Goal: Participate in discussion: Engage in conversation with other users on a specific topic

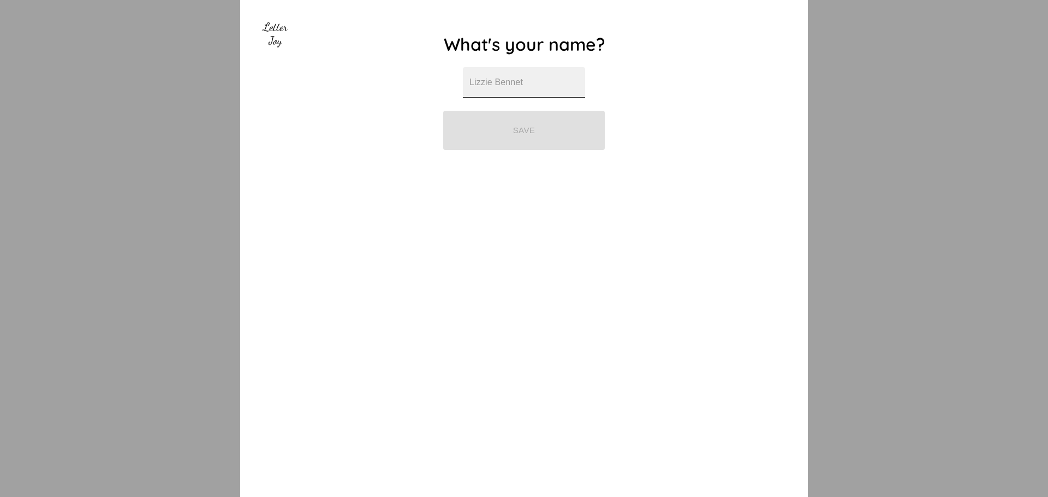
click at [556, 85] on input "text" at bounding box center [524, 82] width 122 height 31
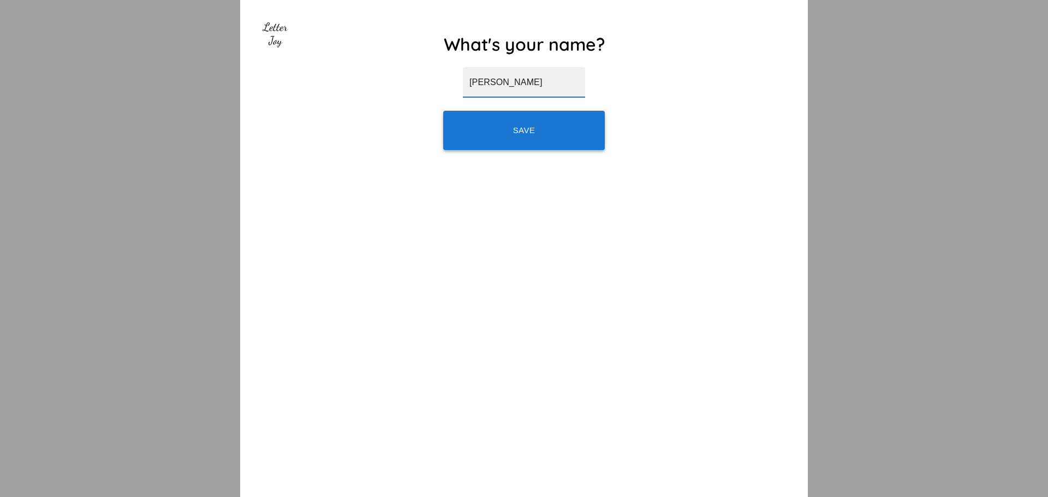
type input "[PERSON_NAME]"
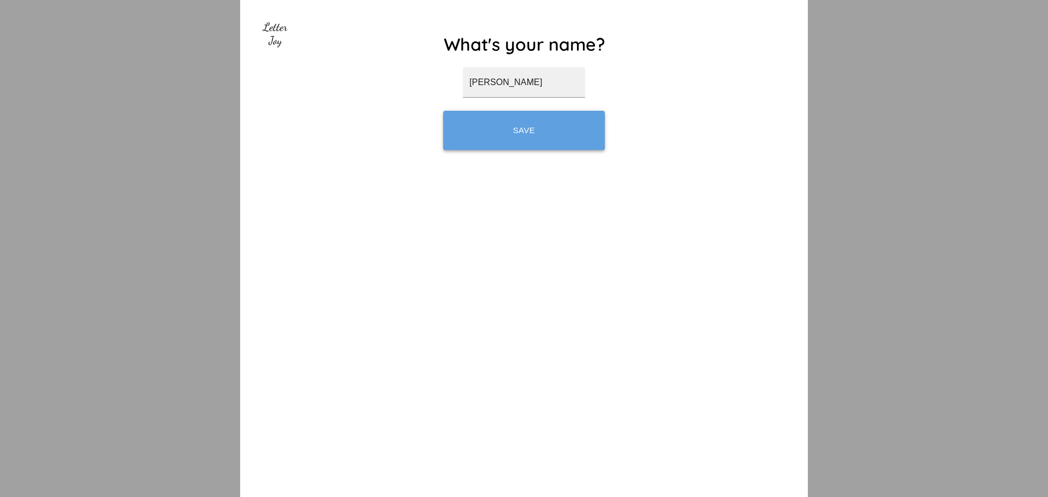
click at [562, 147] on button "Save" at bounding box center [524, 130] width 162 height 39
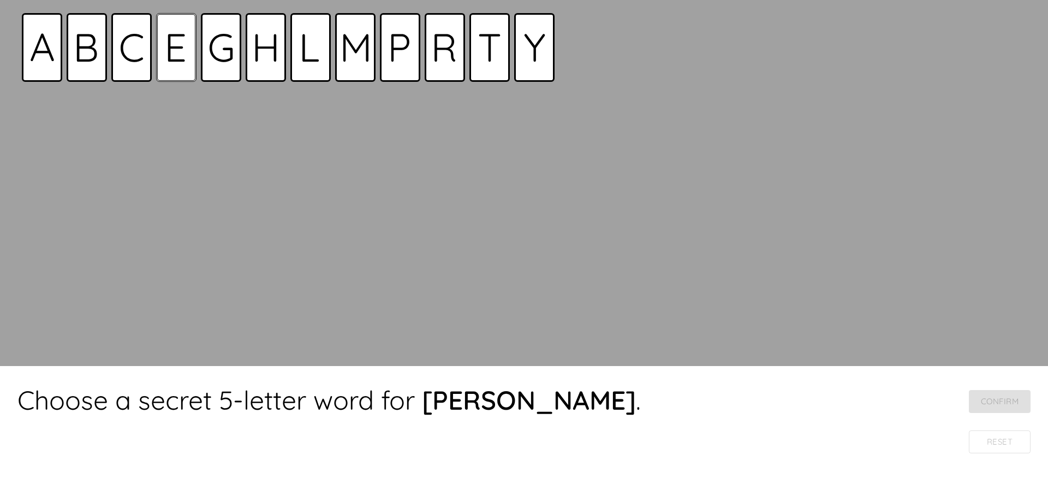
click at [176, 61] on icon at bounding box center [176, 47] width 17 height 27
click at [352, 61] on icon at bounding box center [356, 48] width 26 height 28
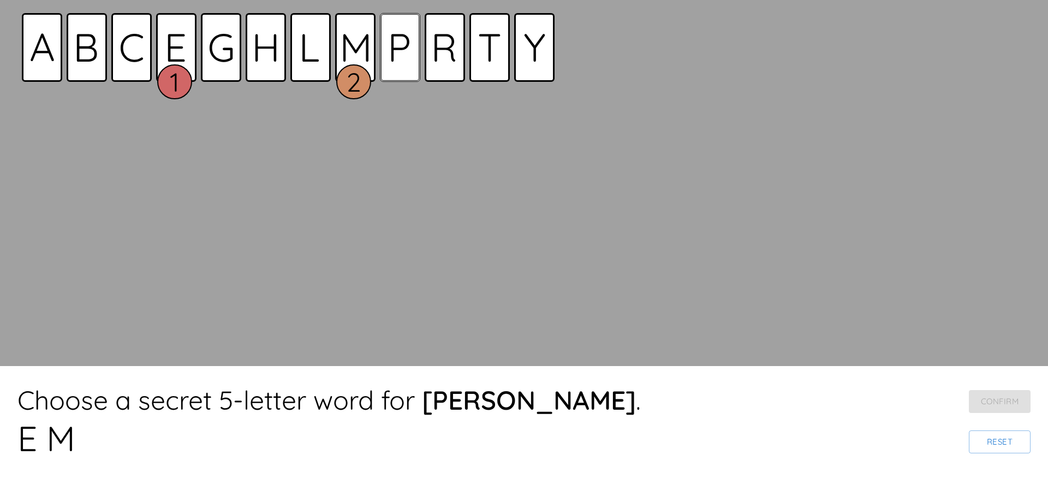
click at [393, 62] on div at bounding box center [400, 47] width 40 height 69
click at [474, 74] on div at bounding box center [490, 47] width 40 height 69
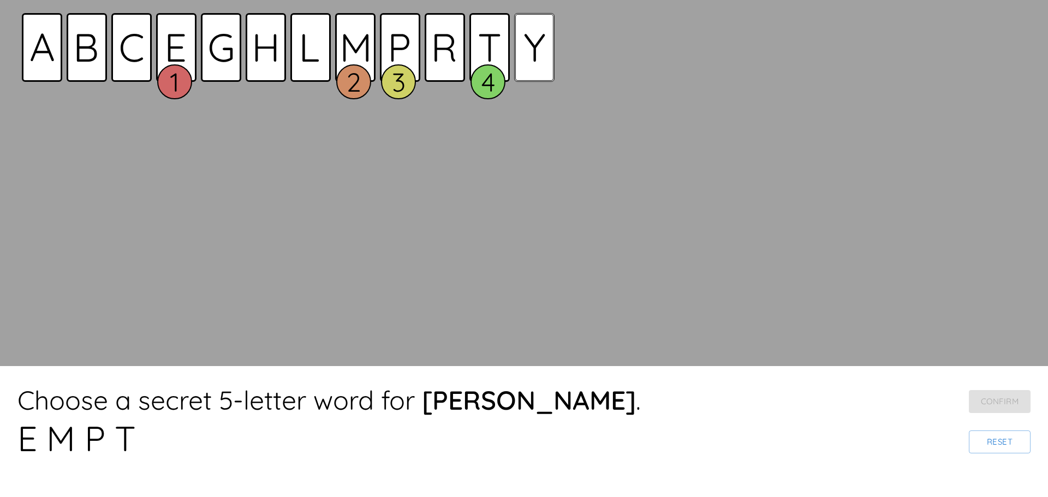
click at [524, 76] on div at bounding box center [534, 47] width 40 height 69
click at [1015, 407] on button "Confirm" at bounding box center [1000, 401] width 62 height 23
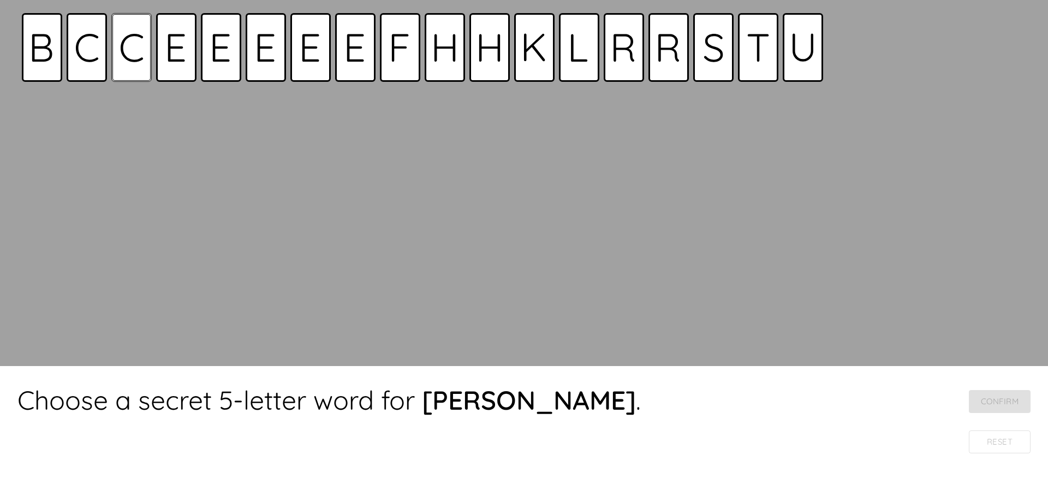
click at [125, 59] on icon at bounding box center [131, 47] width 23 height 29
click at [488, 66] on div at bounding box center [490, 47] width 40 height 69
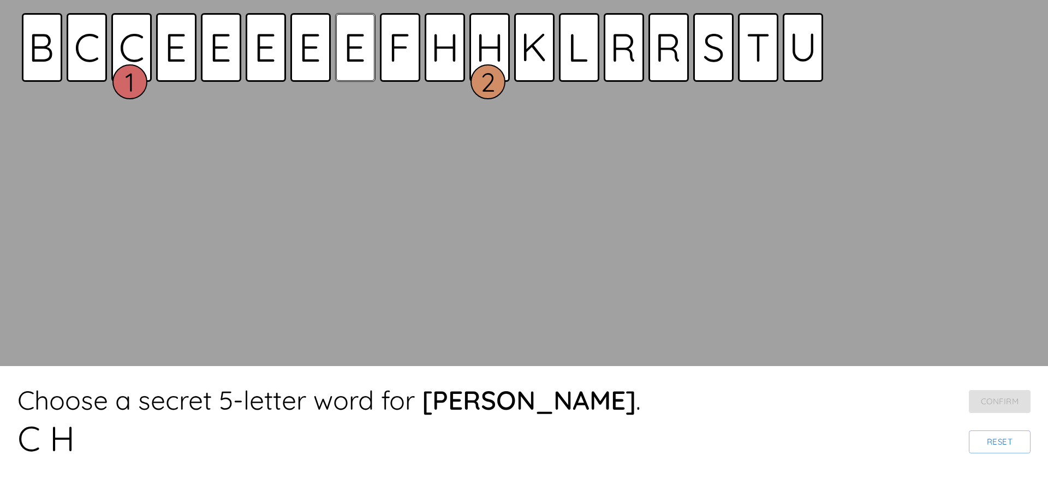
click at [356, 67] on div at bounding box center [355, 47] width 40 height 69
click at [356, 67] on text "3" at bounding box center [354, 82] width 14 height 33
click at [317, 70] on div at bounding box center [311, 47] width 40 height 69
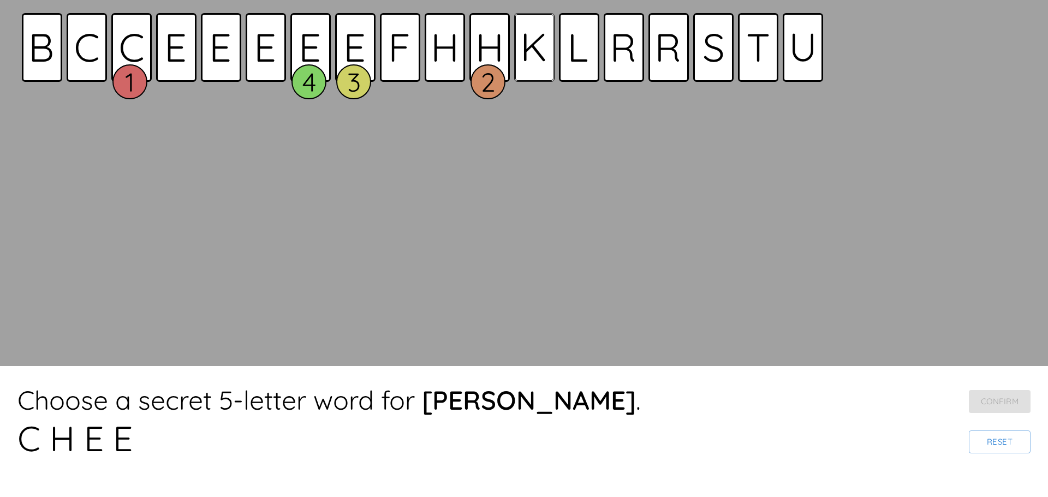
click at [529, 69] on div at bounding box center [534, 47] width 40 height 69
click at [1002, 400] on button "Confirm" at bounding box center [1000, 401] width 62 height 23
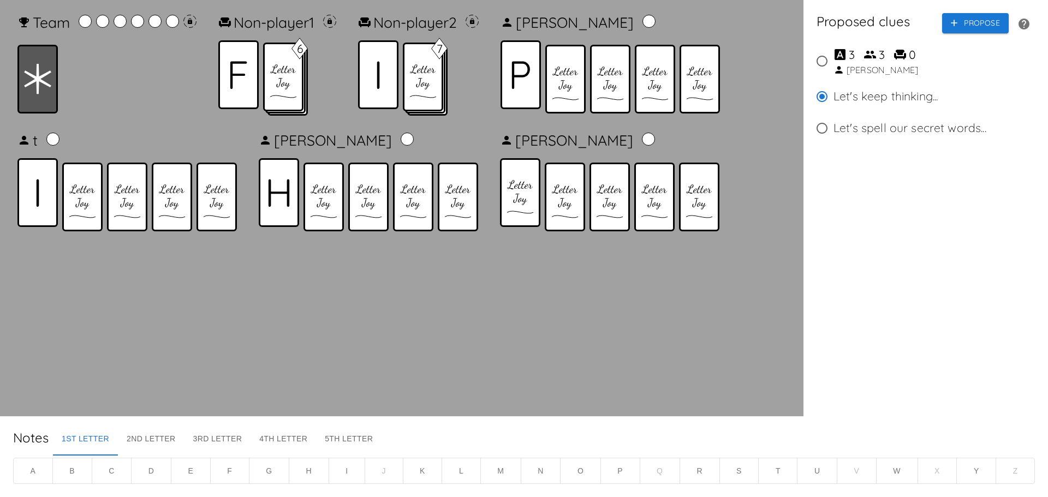
click at [823, 62] on input "3 3 0 Richard" at bounding box center [822, 61] width 23 height 23
radio input "true"
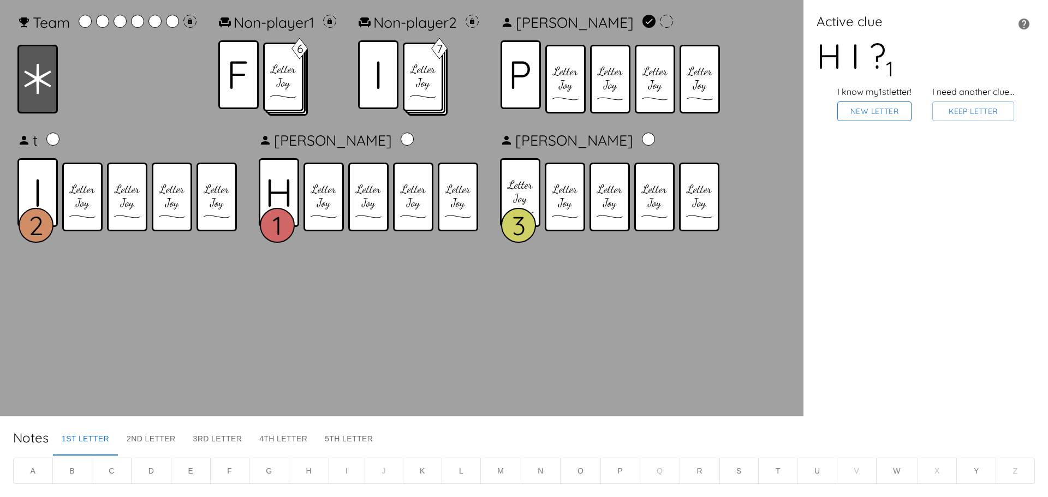
click at [872, 117] on button "New Letter" at bounding box center [875, 112] width 74 height 20
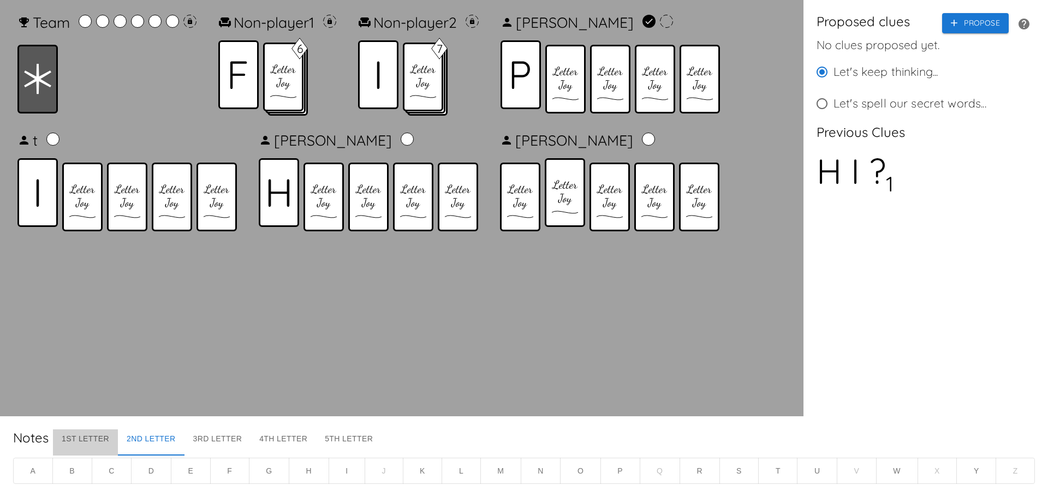
click at [73, 436] on button "1st Letter" at bounding box center [85, 443] width 65 height 26
click at [620, 468] on button "P" at bounding box center [621, 471] width 40 height 27
click at [1022, 26] on icon "button" at bounding box center [1024, 24] width 11 height 11
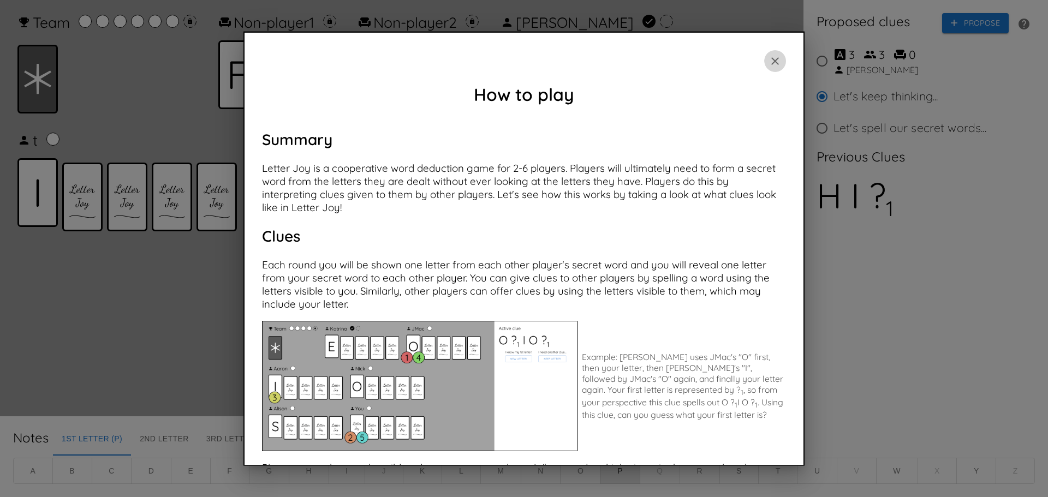
click at [772, 59] on icon "button" at bounding box center [776, 61] width 8 height 8
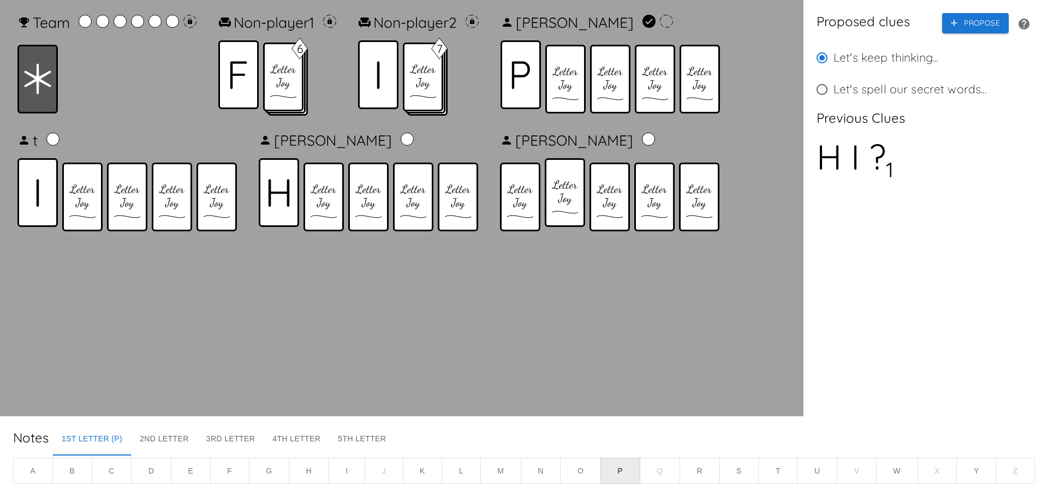
click at [823, 60] on input "Let's keep thinking..." at bounding box center [822, 57] width 23 height 23
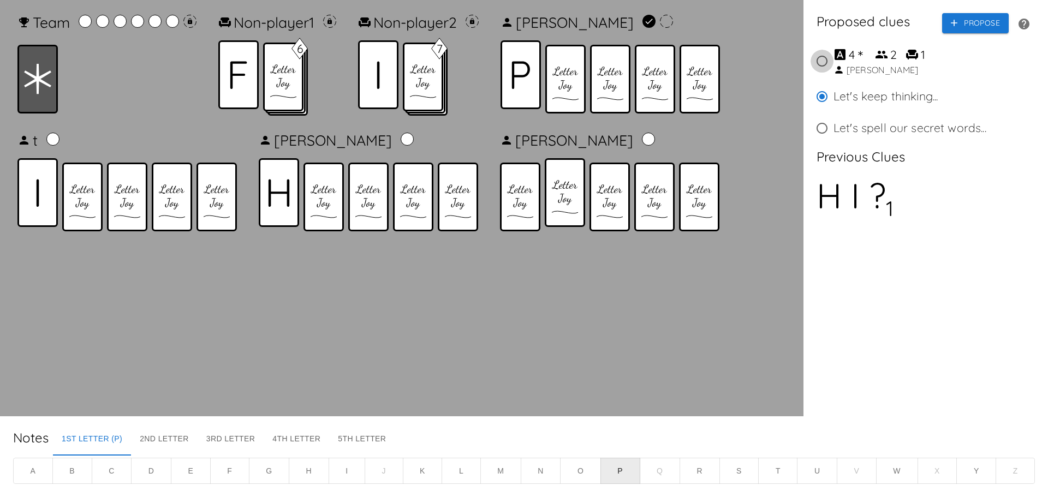
click at [820, 63] on input "4 ＊ 2 1 Richard" at bounding box center [822, 61] width 23 height 23
radio input "true"
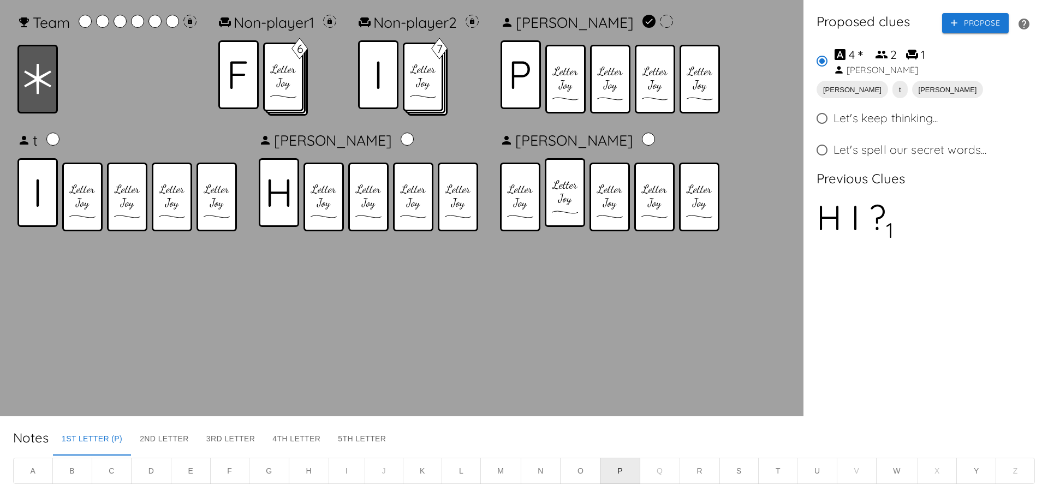
click at [961, 329] on div "Proposed clues Propose 4 ＊ 2 1 Richard Carol t Lucas Let's keep thinking... Let…" at bounding box center [926, 208] width 245 height 417
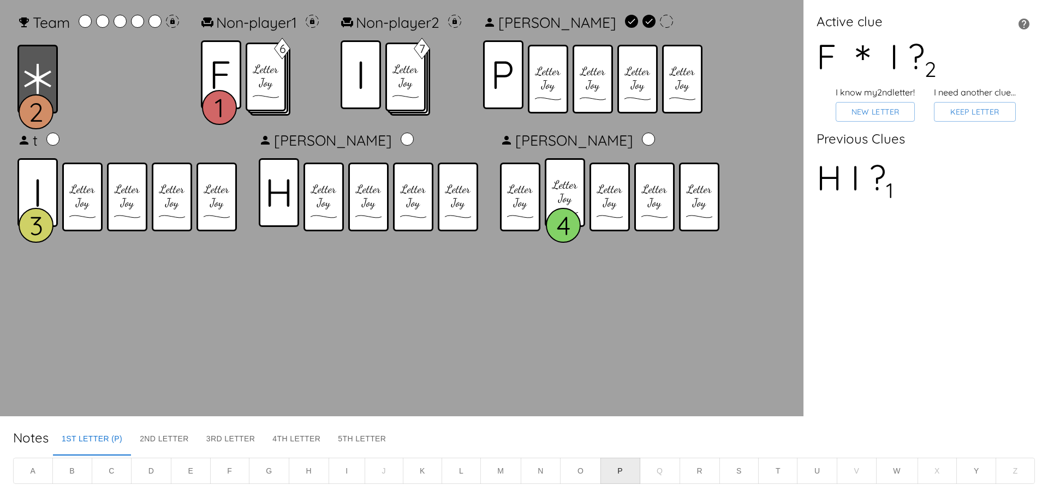
click at [961, 330] on div "Active clue F ＊ I ? 2 I know my 2nd letter! New Letter I need another clue… Kee…" at bounding box center [926, 208] width 245 height 417
click at [998, 119] on button "Keep Letter" at bounding box center [975, 112] width 82 height 20
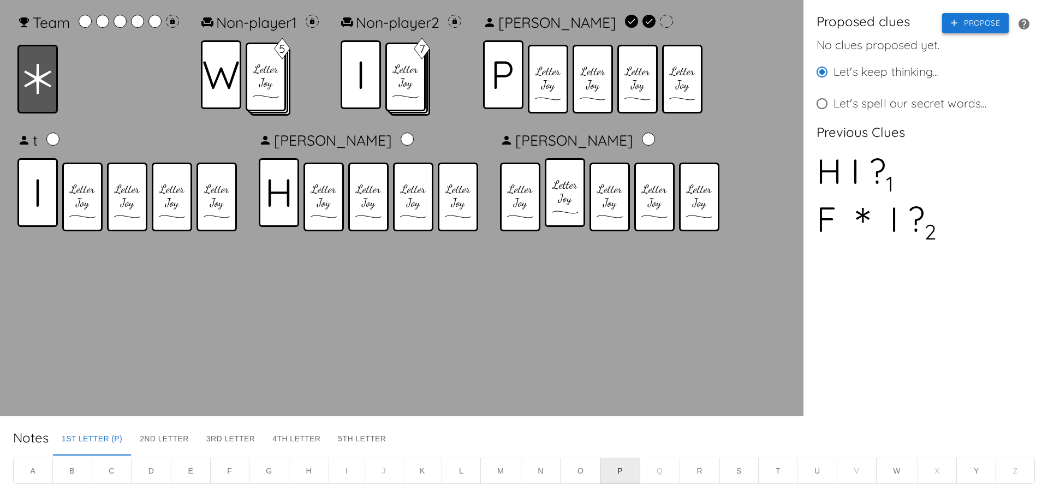
click at [982, 23] on button "Propose" at bounding box center [976, 23] width 67 height 20
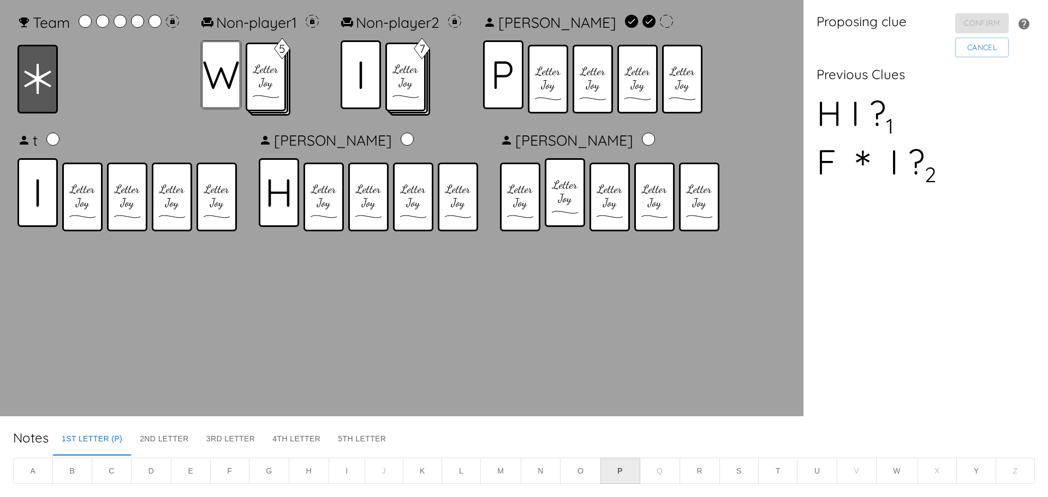
click at [214, 89] on div at bounding box center [221, 74] width 40 height 69
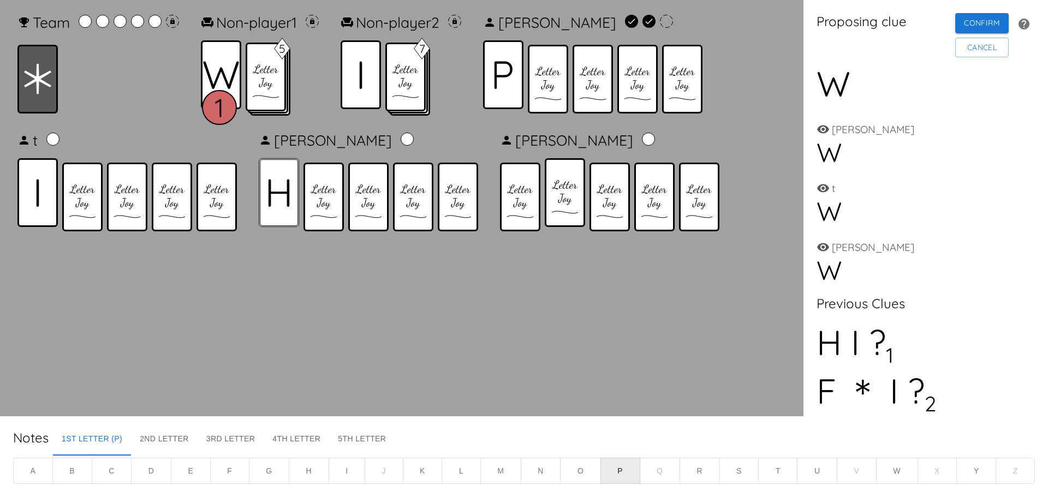
click at [286, 189] on icon at bounding box center [279, 193] width 22 height 28
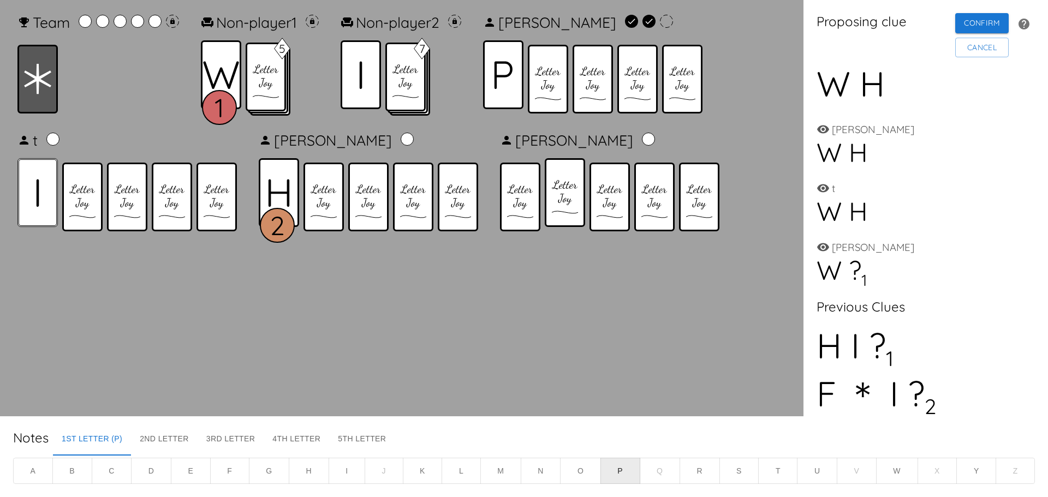
click at [43, 200] on div at bounding box center [37, 192] width 40 height 69
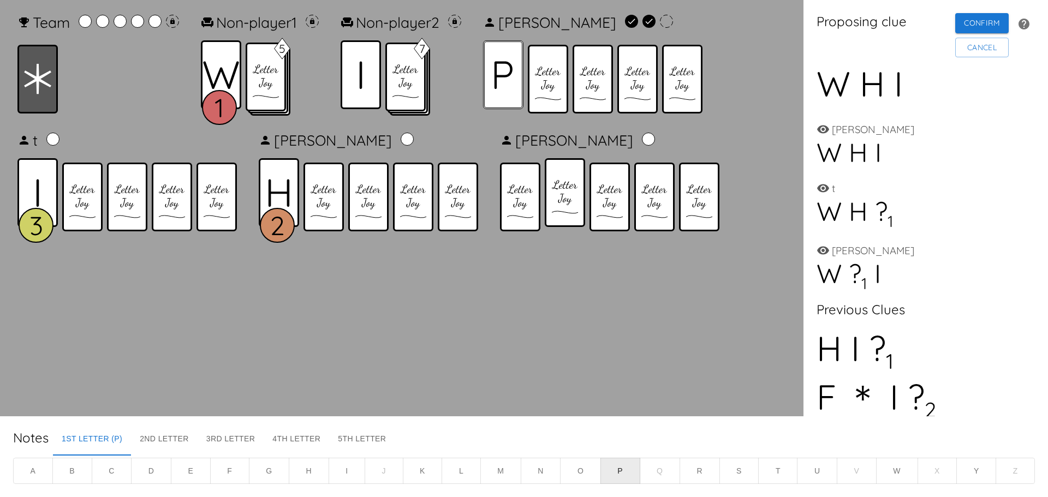
click at [513, 88] on icon at bounding box center [503, 75] width 19 height 28
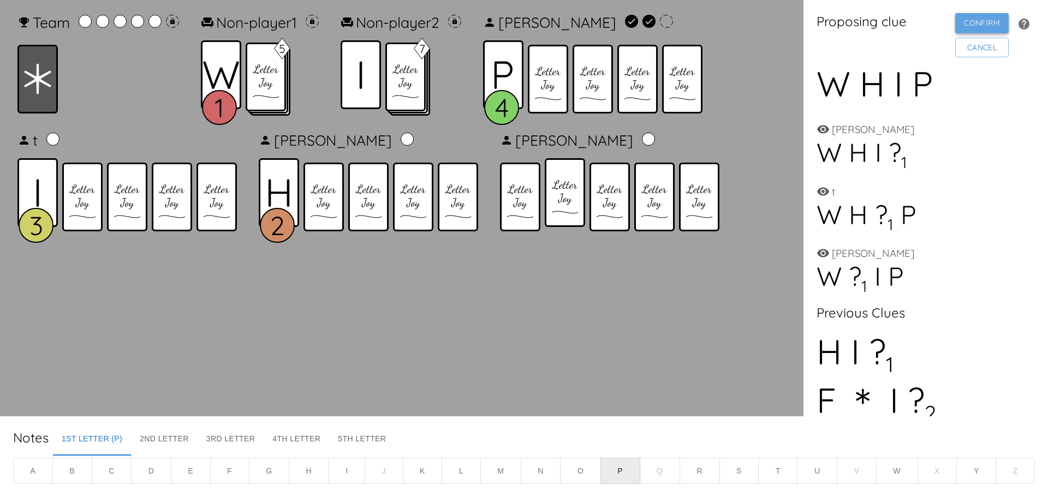
click at [988, 25] on button "Confirm" at bounding box center [983, 23] width 54 height 20
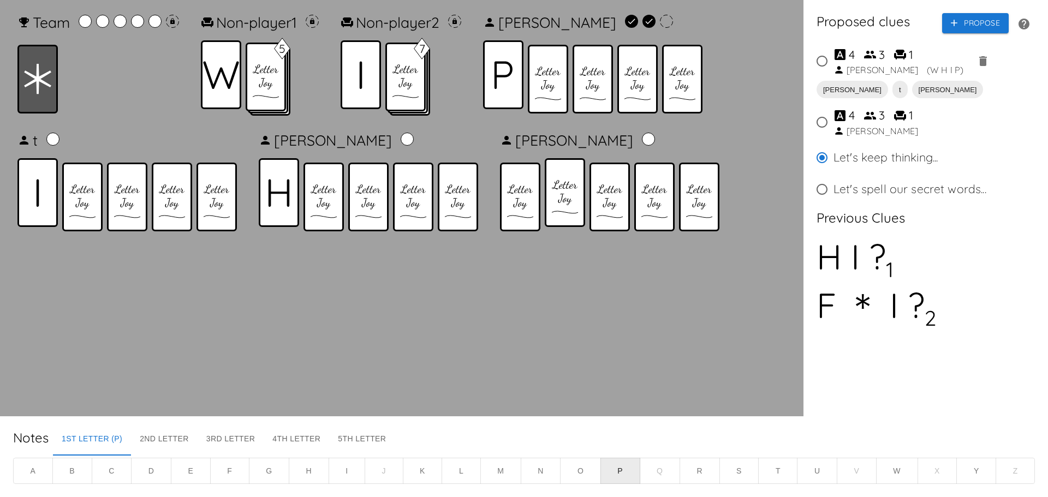
click at [1047, 270] on div "Proposed clues Propose 4 3 1 Carol ( W H I P ) Richard t Lucas 4 3 1 Richard Le…" at bounding box center [926, 208] width 245 height 417
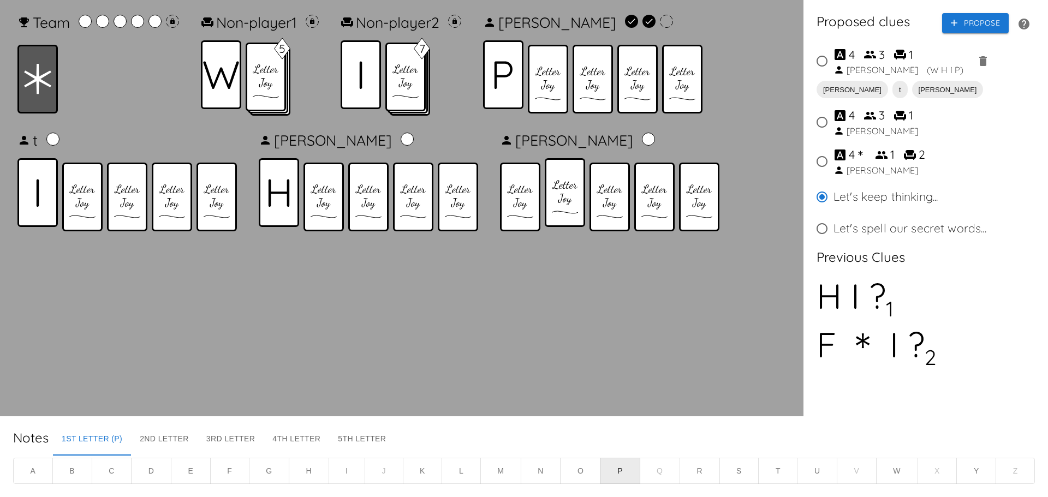
click at [826, 162] on input "4 ＊ 1 2 Lucas" at bounding box center [822, 161] width 23 height 23
radio input "true"
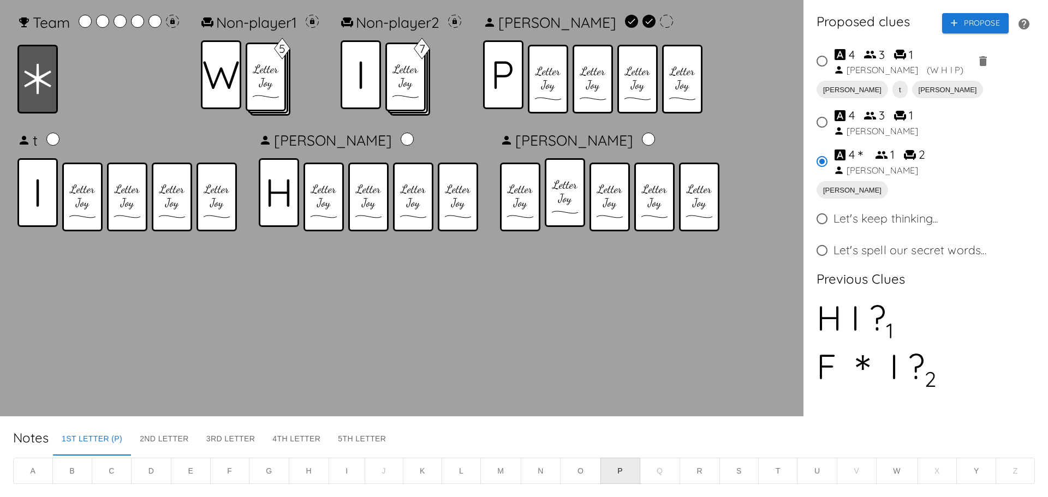
click at [858, 164] on div "[PERSON_NAME]" at bounding box center [883, 170] width 72 height 13
click at [834, 164] on input "4 ＊ 1 2 Lucas" at bounding box center [822, 161] width 23 height 23
click at [824, 65] on input "4 3 1 Carol ( W H I P )" at bounding box center [822, 61] width 23 height 23
radio input "true"
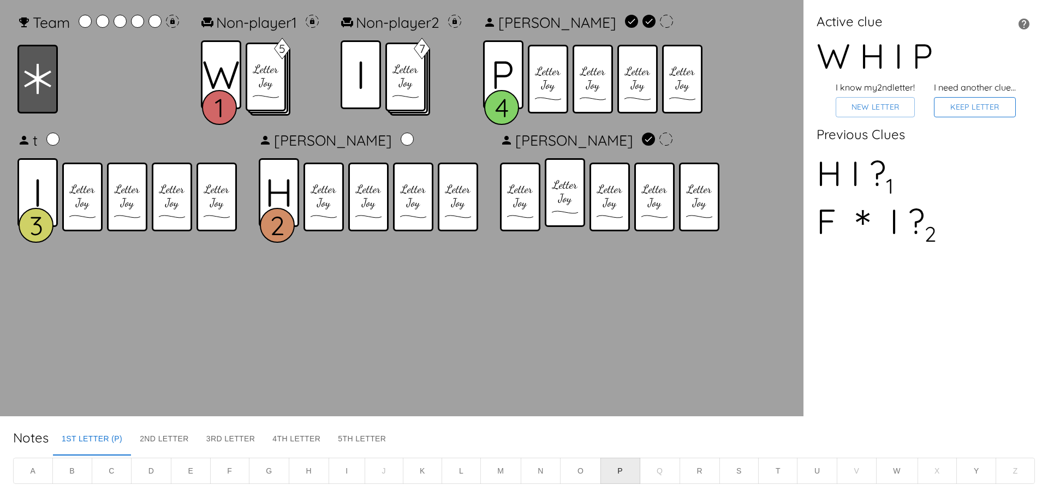
click at [993, 113] on button "Keep Letter" at bounding box center [975, 107] width 82 height 20
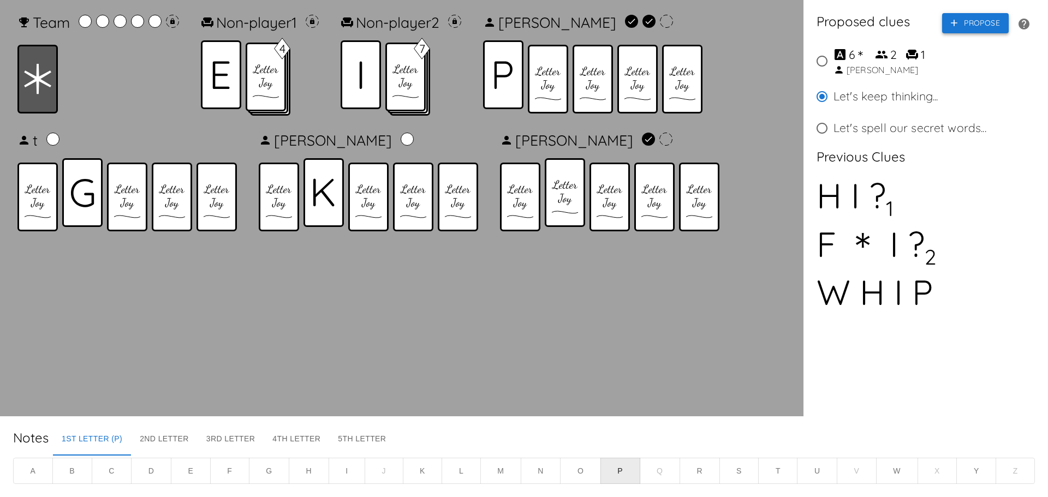
click at [980, 30] on button "Propose" at bounding box center [976, 23] width 67 height 20
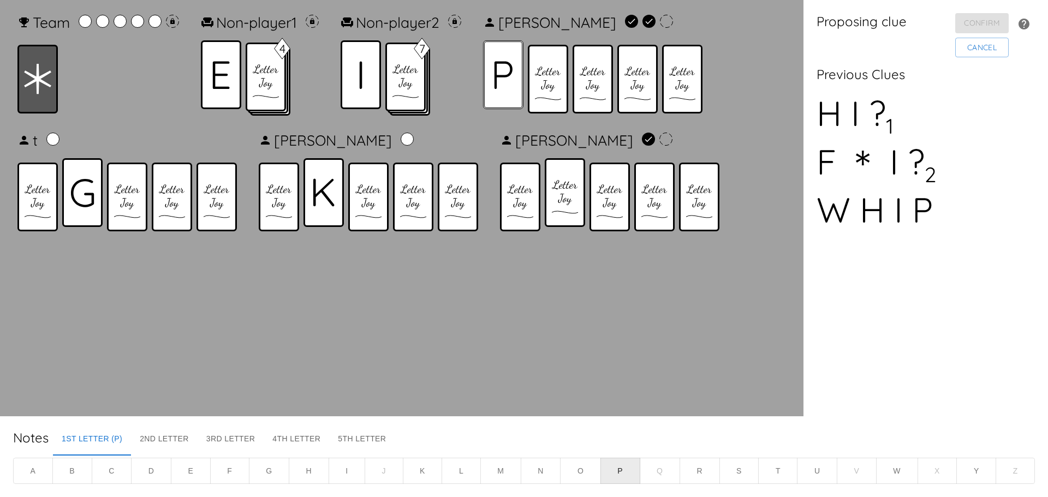
click at [506, 93] on div at bounding box center [503, 74] width 40 height 69
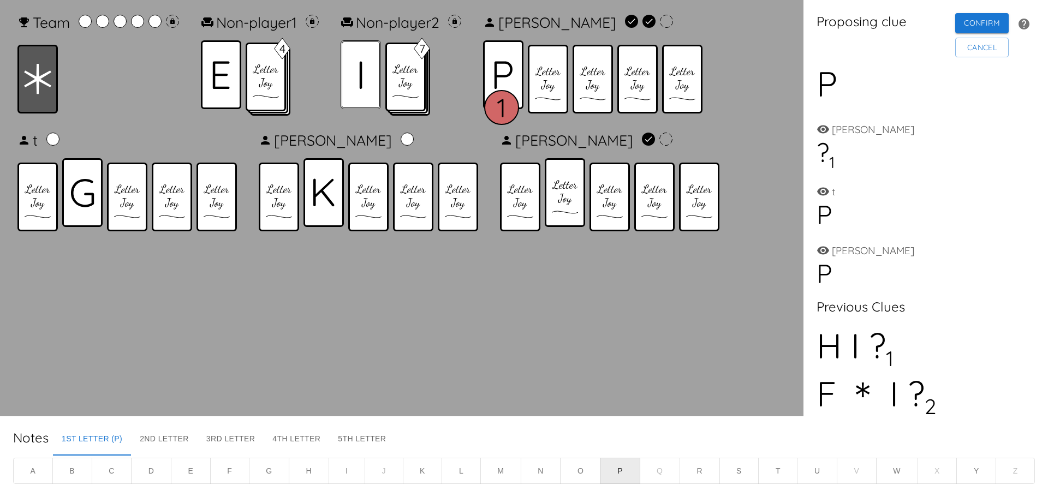
click at [361, 93] on div at bounding box center [361, 74] width 40 height 69
click at [83, 213] on div at bounding box center [82, 192] width 40 height 69
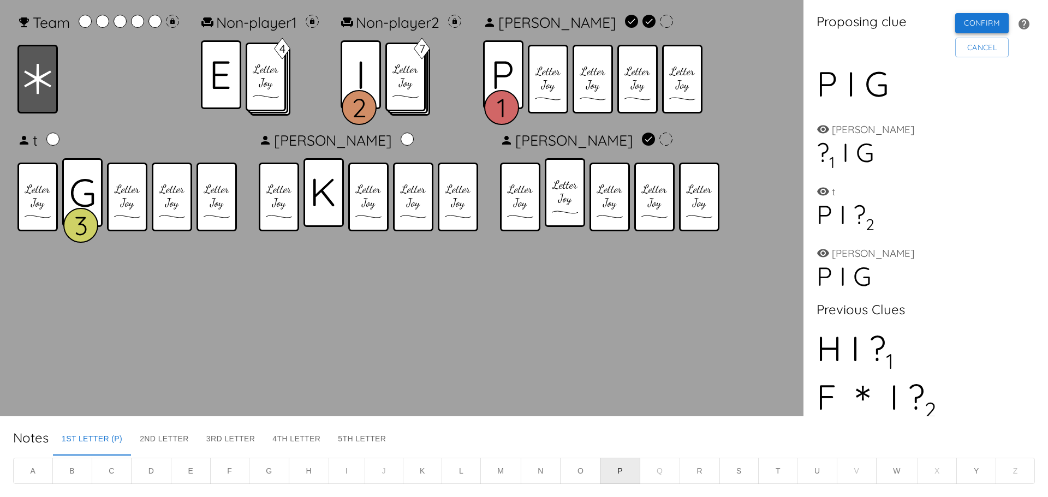
click at [982, 27] on button "Confirm" at bounding box center [983, 23] width 54 height 20
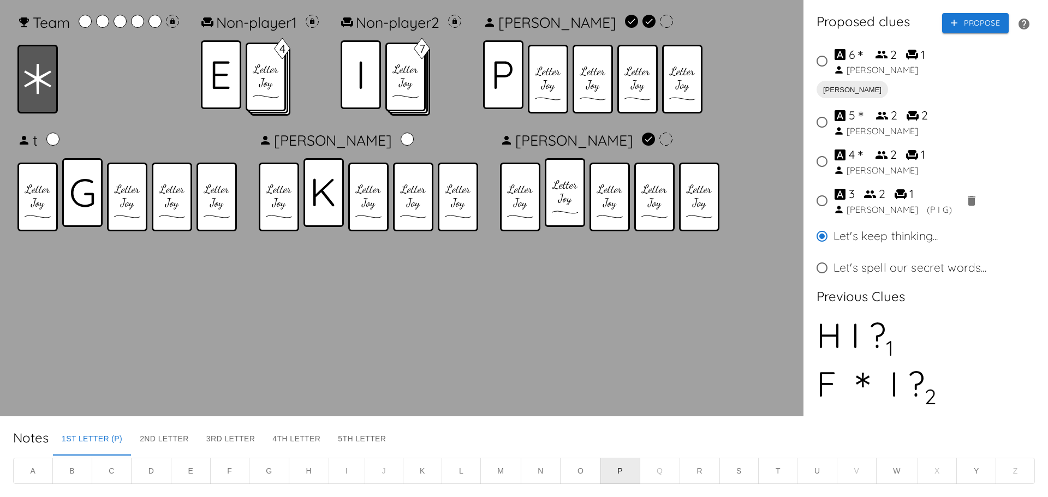
click at [822, 63] on input "6 ＊ 2 1 Lucas" at bounding box center [822, 61] width 23 height 23
radio input "true"
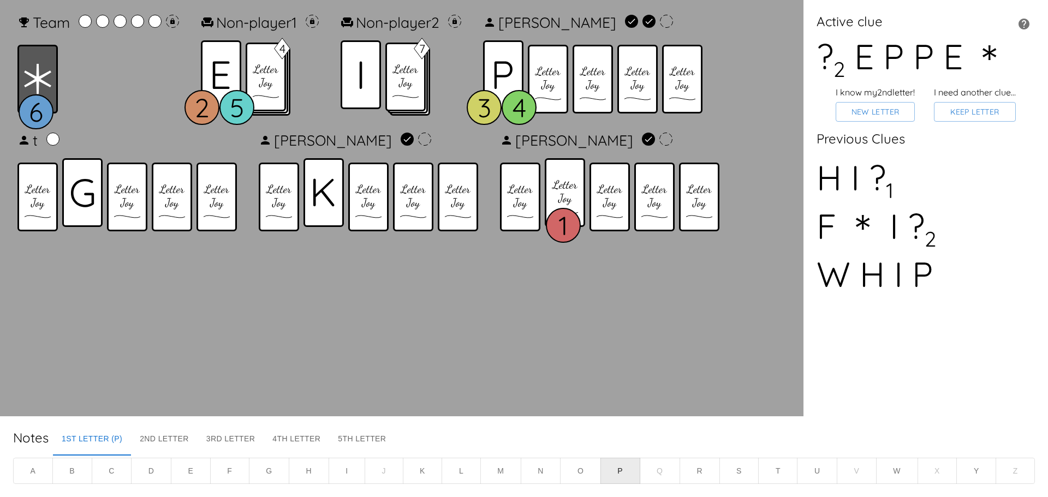
click at [1025, 194] on div "H I ? 1" at bounding box center [926, 180] width 218 height 48
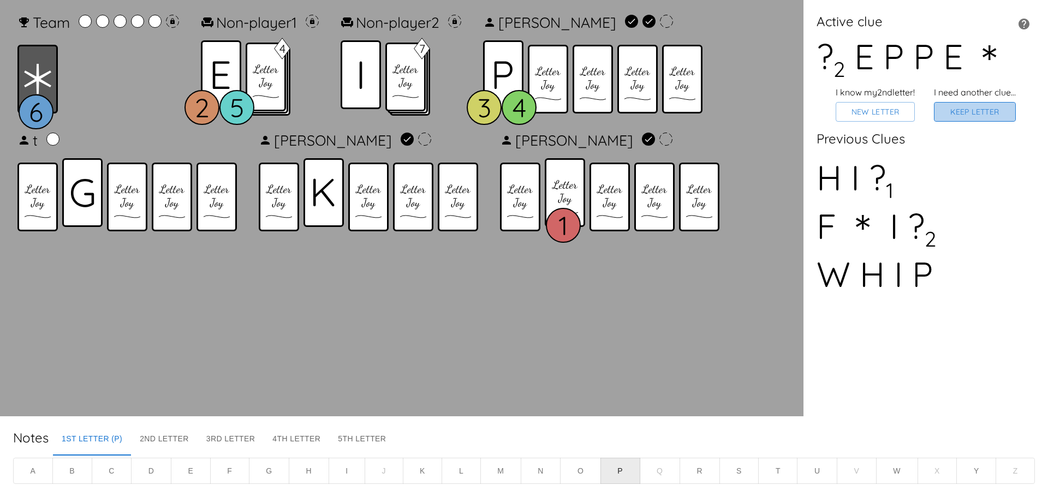
click at [1000, 116] on button "Keep Letter" at bounding box center [975, 112] width 82 height 20
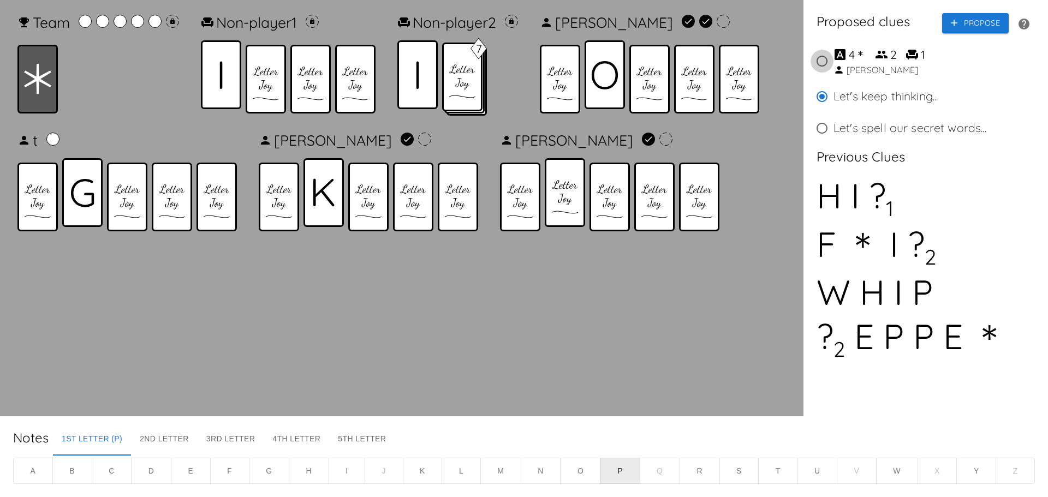
click at [819, 60] on input "4 ＊ 2 1 Richard" at bounding box center [822, 61] width 23 height 23
radio input "true"
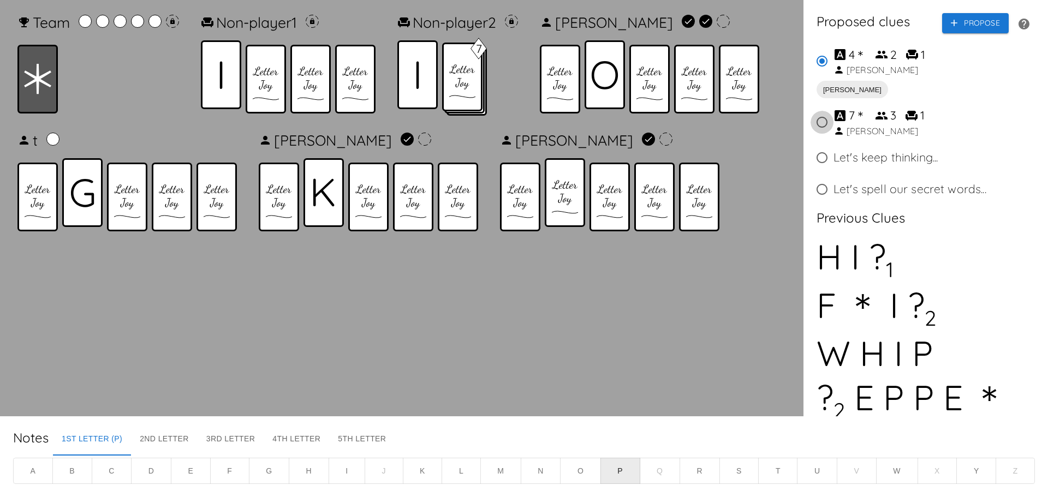
click at [825, 125] on input "7 ＊ 3 1 Lucas" at bounding box center [822, 122] width 23 height 23
radio input "true"
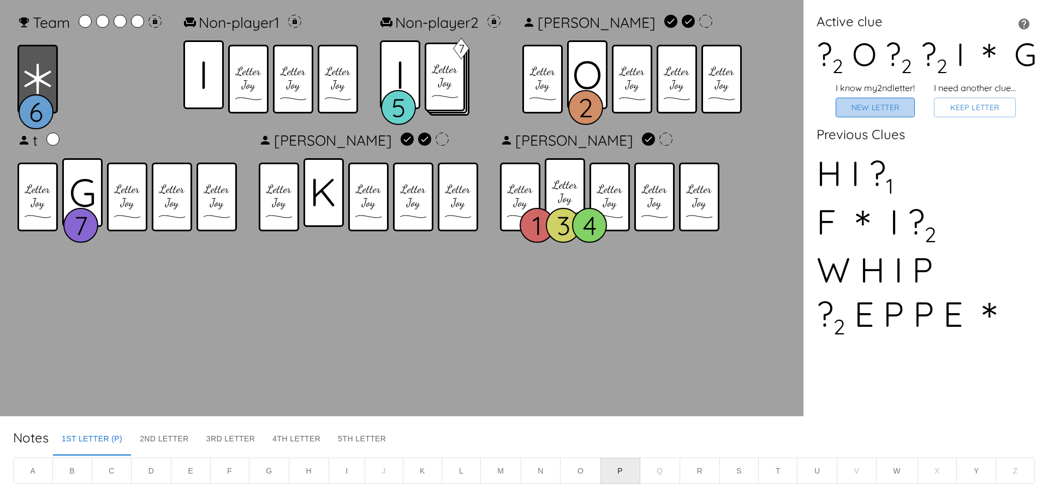
click at [888, 117] on button "New Letter" at bounding box center [875, 108] width 79 height 20
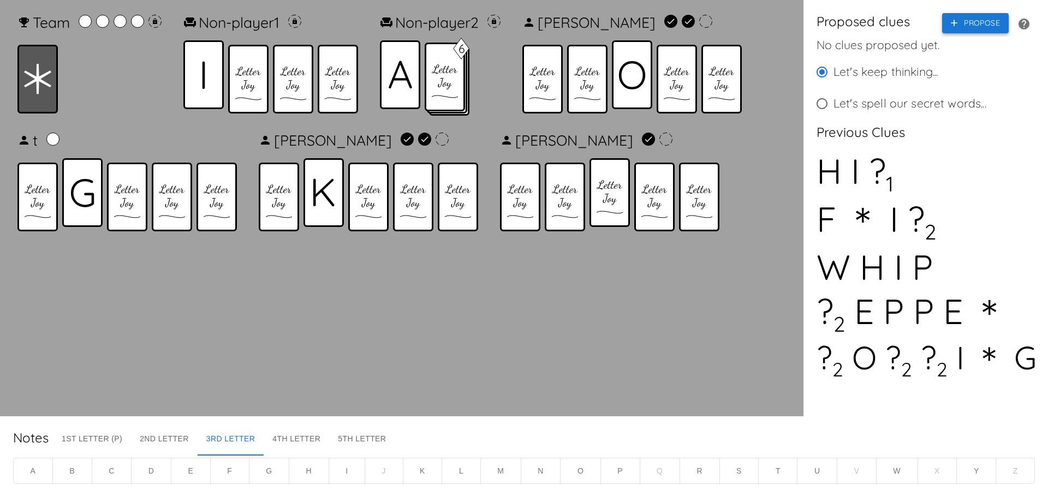
click at [956, 18] on icon "button" at bounding box center [954, 22] width 11 height 11
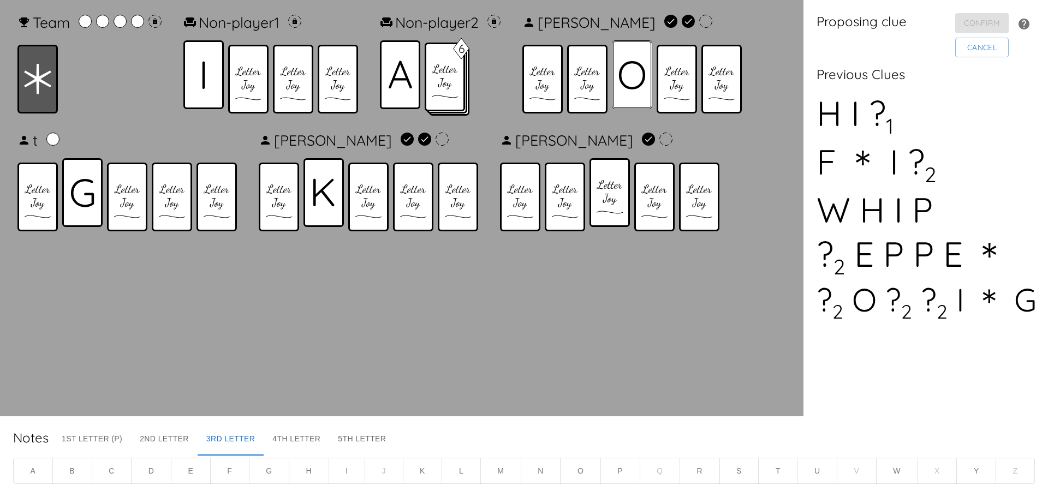
click at [632, 94] on div at bounding box center [632, 74] width 40 height 69
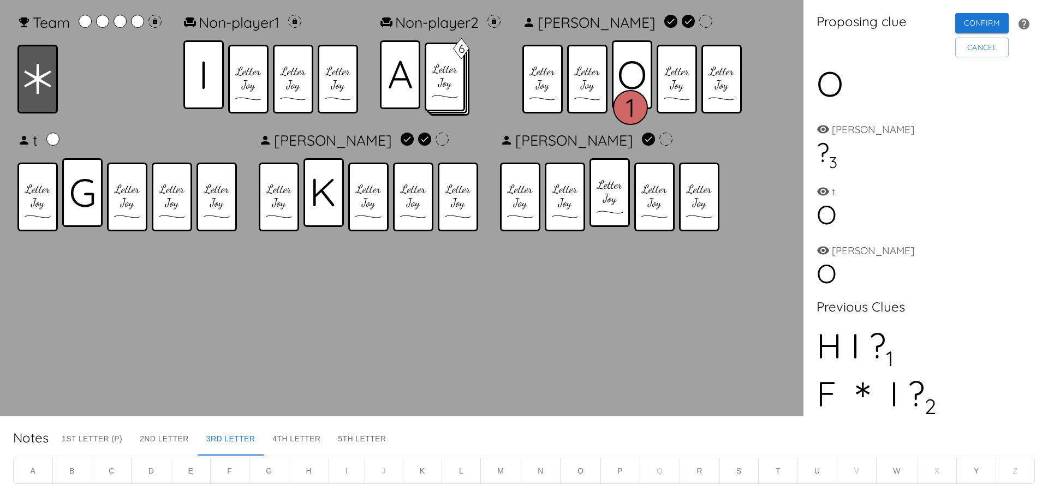
drag, startPoint x: 200, startPoint y: 92, endPoint x: 156, endPoint y: 95, distance: 44.9
click at [202, 90] on div at bounding box center [203, 74] width 40 height 69
click at [35, 103] on div at bounding box center [37, 79] width 40 height 69
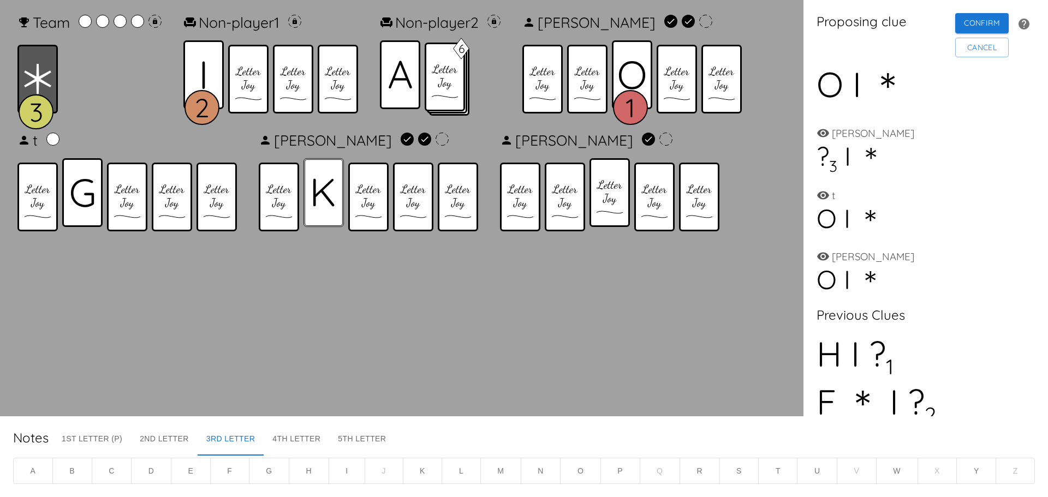
click at [314, 195] on icon at bounding box center [323, 193] width 21 height 28
click at [973, 25] on button "Confirm" at bounding box center [983, 23] width 54 height 20
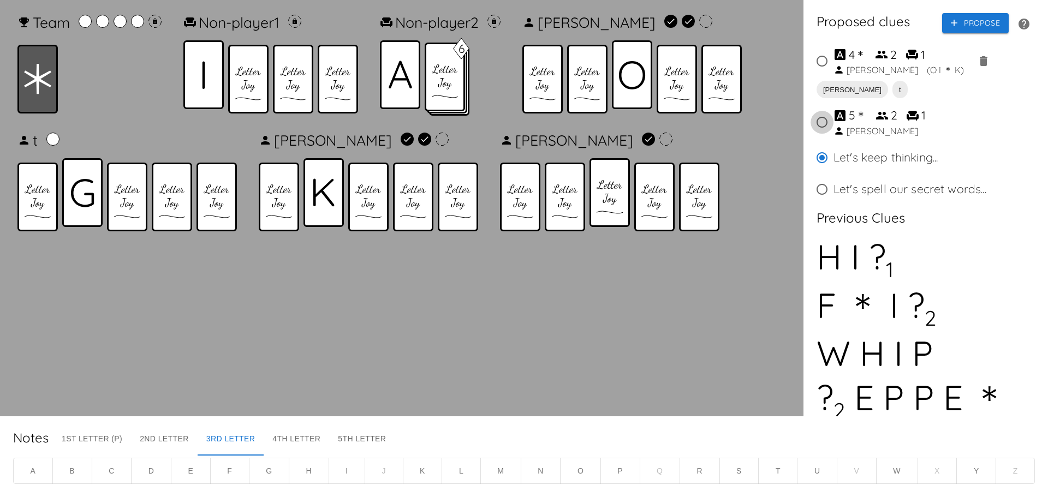
click at [823, 123] on input "5 ＊ 2 1 Richard" at bounding box center [822, 122] width 23 height 23
radio input "true"
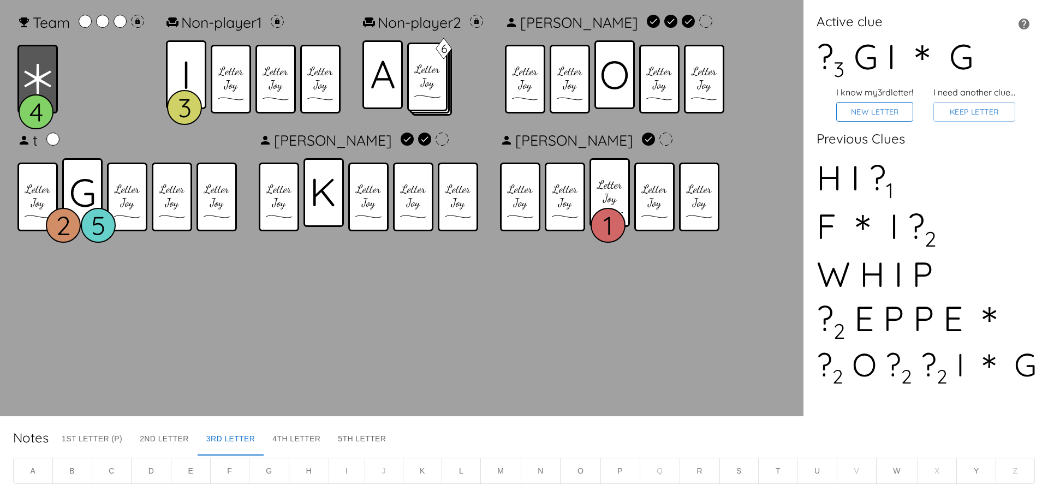
click at [898, 117] on button "New Letter" at bounding box center [875, 112] width 77 height 20
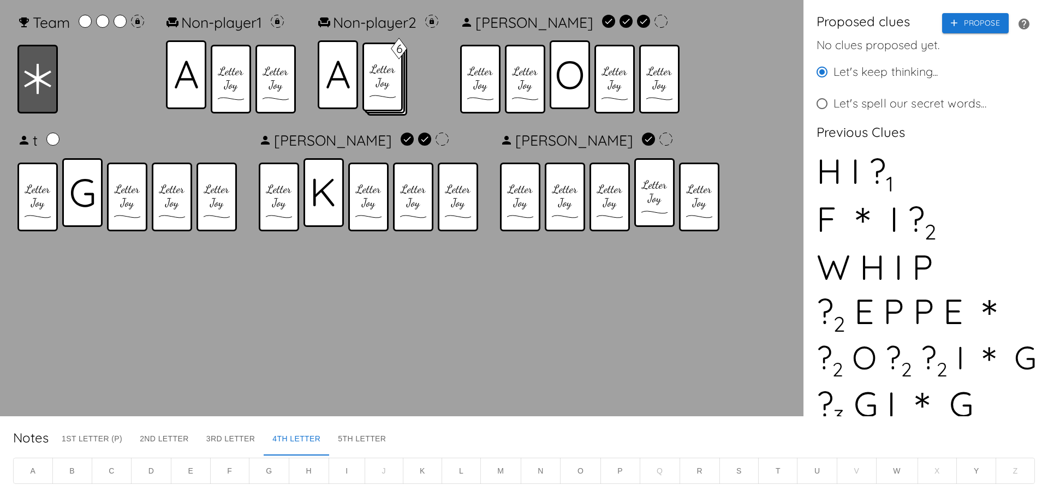
click at [44, 92] on icon at bounding box center [37, 79] width 27 height 31
click at [956, 21] on button "Propose" at bounding box center [976, 23] width 67 height 20
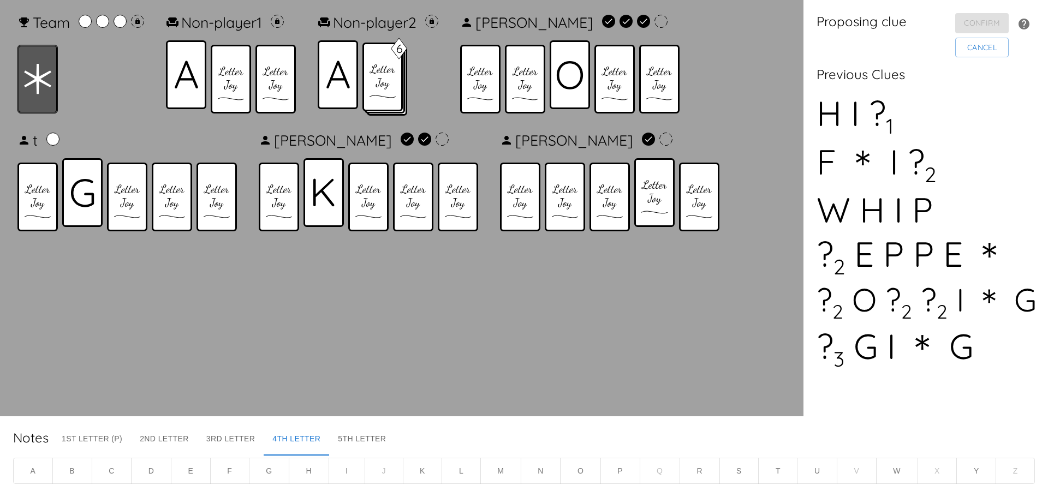
click at [46, 89] on icon at bounding box center [37, 79] width 27 height 31
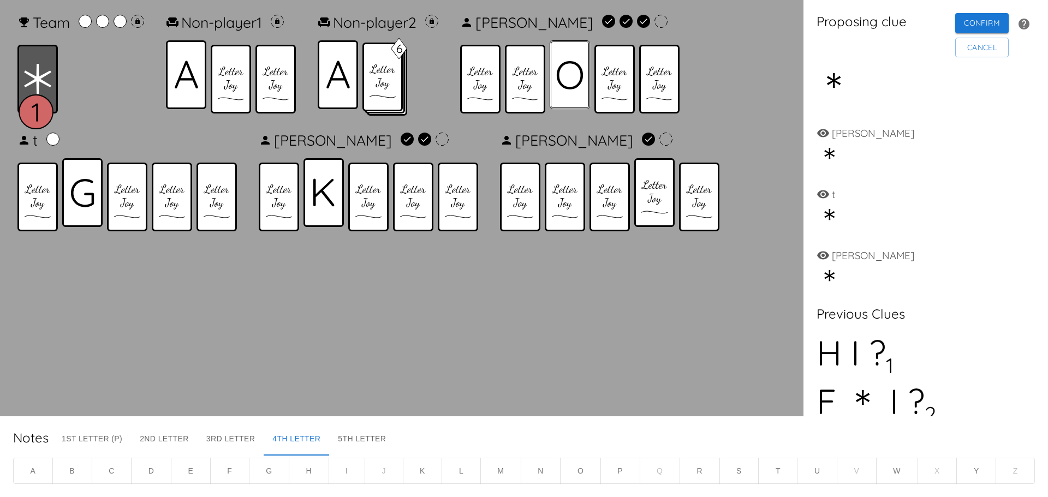
click at [580, 95] on div at bounding box center [570, 74] width 40 height 69
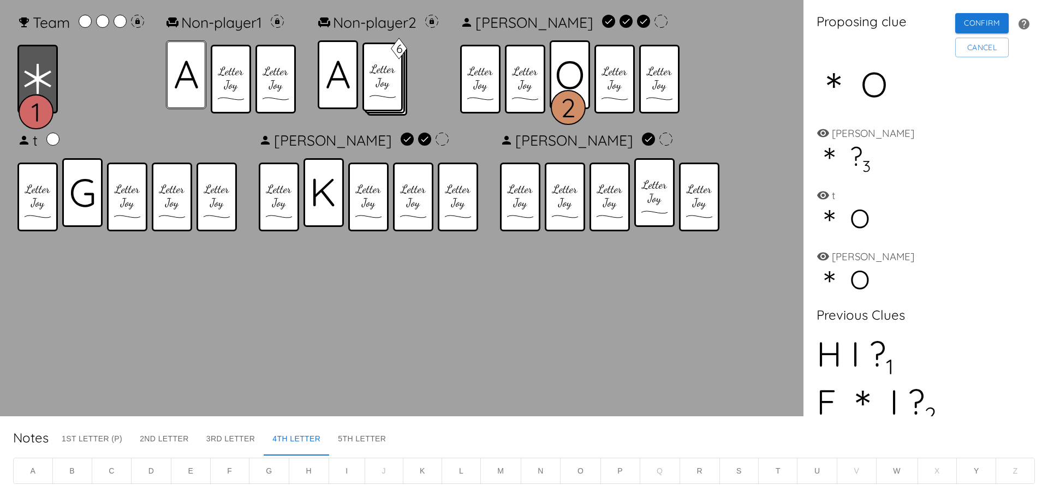
click at [180, 100] on div at bounding box center [186, 74] width 40 height 69
click at [318, 187] on icon at bounding box center [324, 193] width 22 height 28
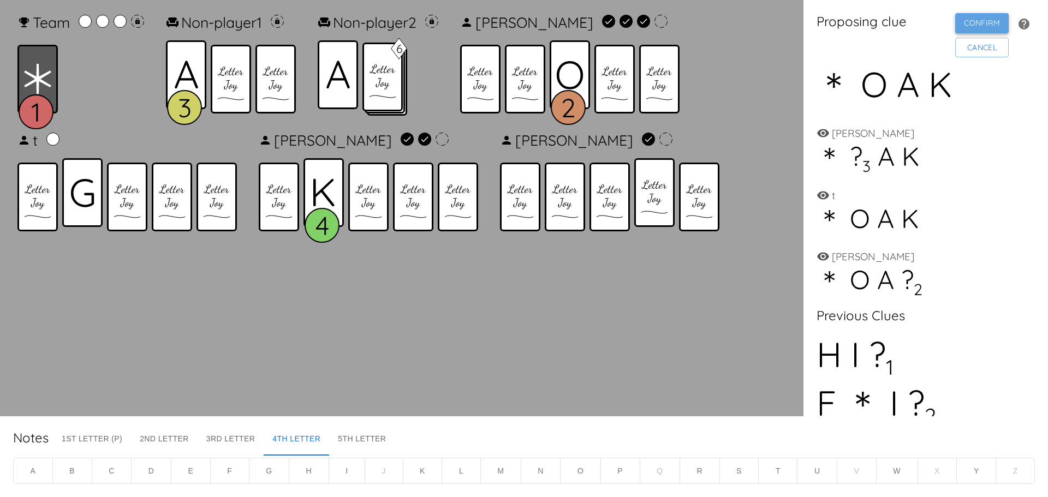
click at [974, 24] on button "Confirm" at bounding box center [983, 23] width 54 height 20
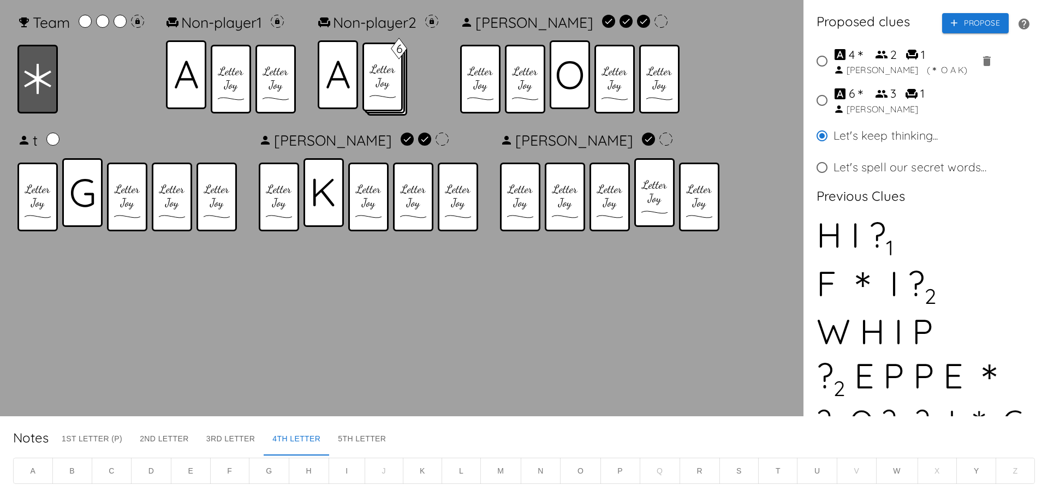
click at [825, 102] on input "6 ＊ 3 1 Lucas" at bounding box center [822, 100] width 23 height 23
radio input "true"
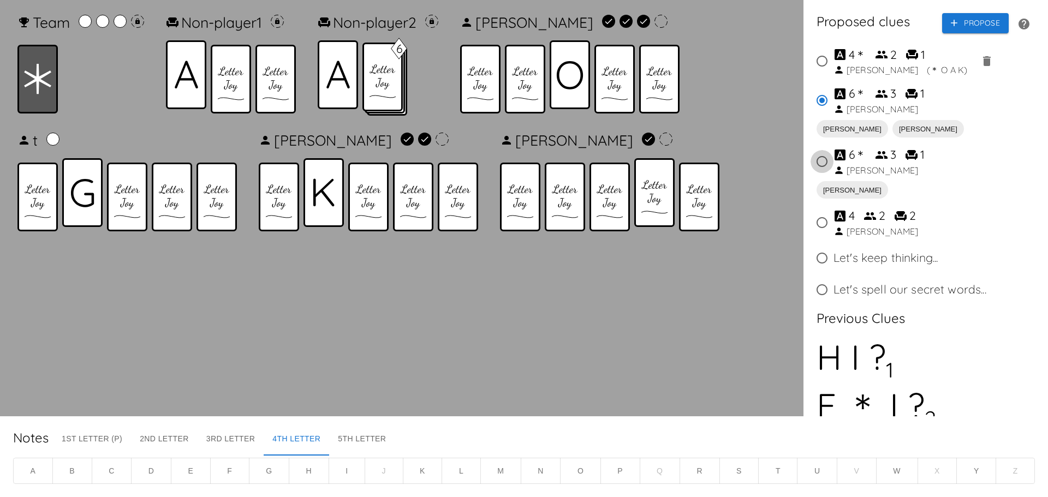
click at [820, 160] on input "6 ＊ 3 1 Lucas" at bounding box center [822, 161] width 23 height 23
radio input "true"
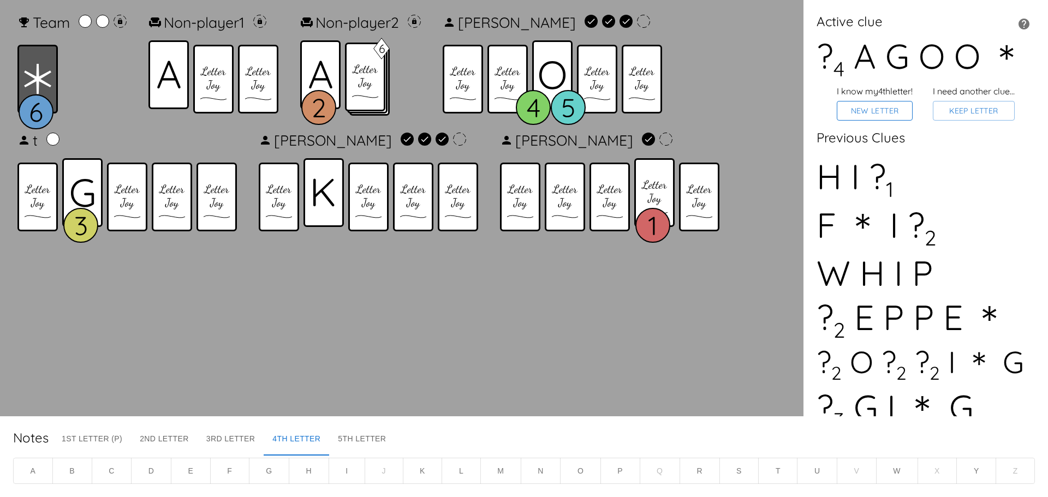
click at [890, 111] on button "New Letter" at bounding box center [875, 111] width 76 height 20
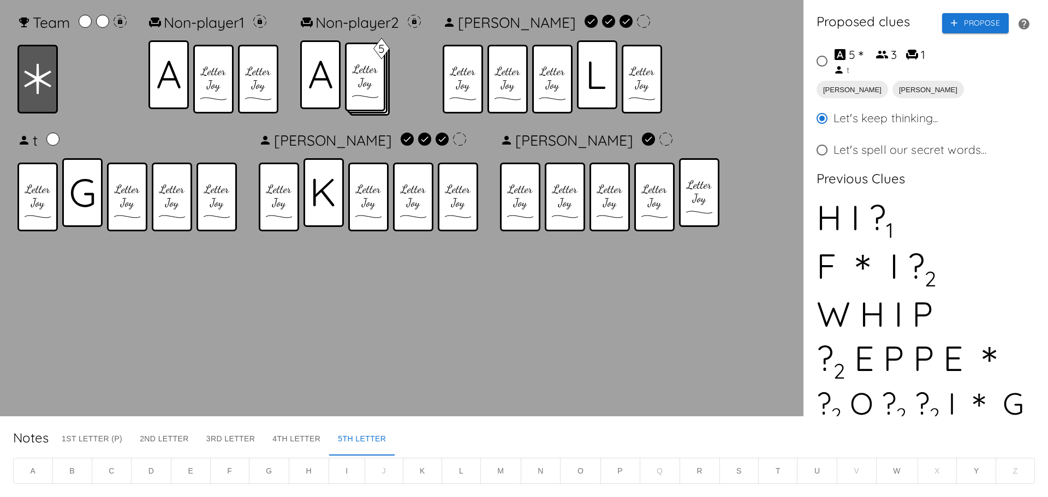
click at [823, 60] on input "5 ＊ 3 1 t" at bounding box center [822, 61] width 23 height 23
radio input "true"
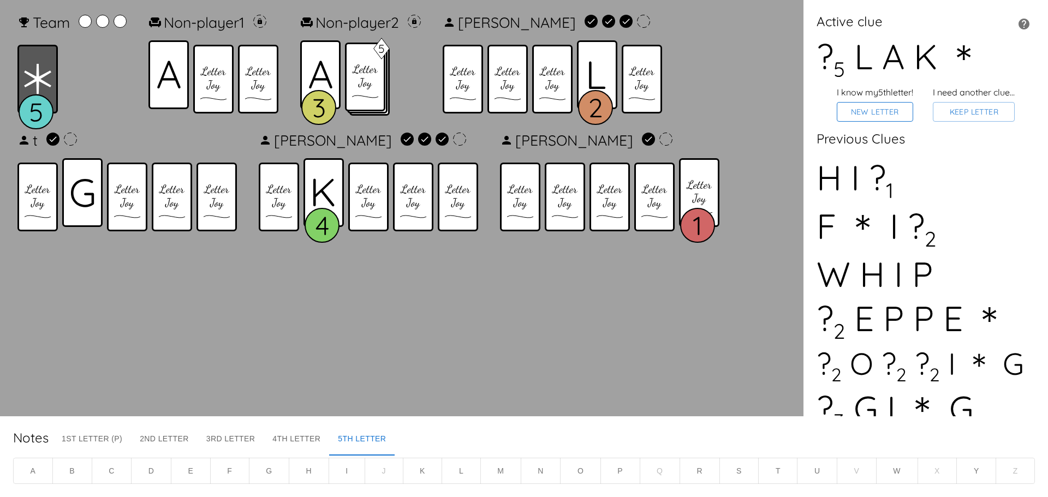
click at [887, 118] on button "New Letter" at bounding box center [875, 112] width 76 height 20
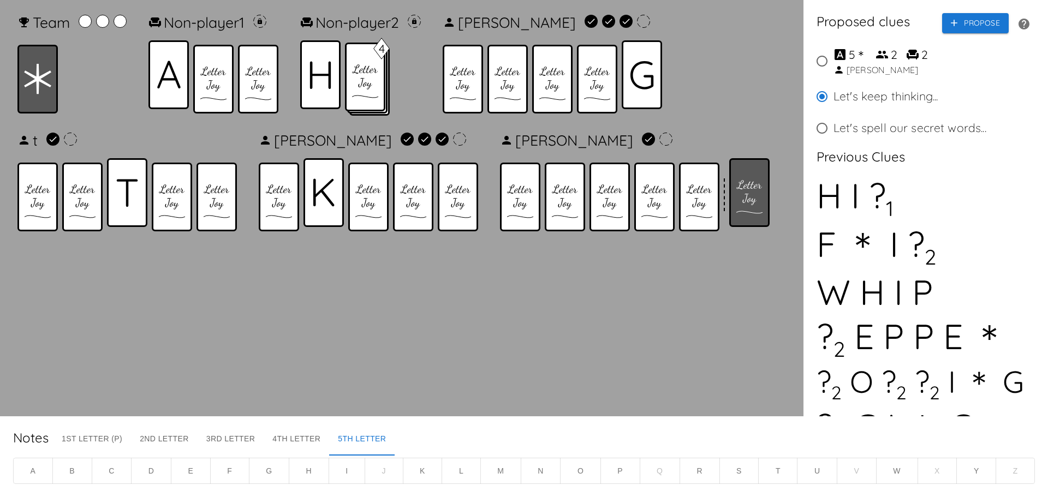
click at [125, 203] on icon at bounding box center [127, 193] width 22 height 28
click at [975, 28] on button "Propose" at bounding box center [976, 23] width 67 height 20
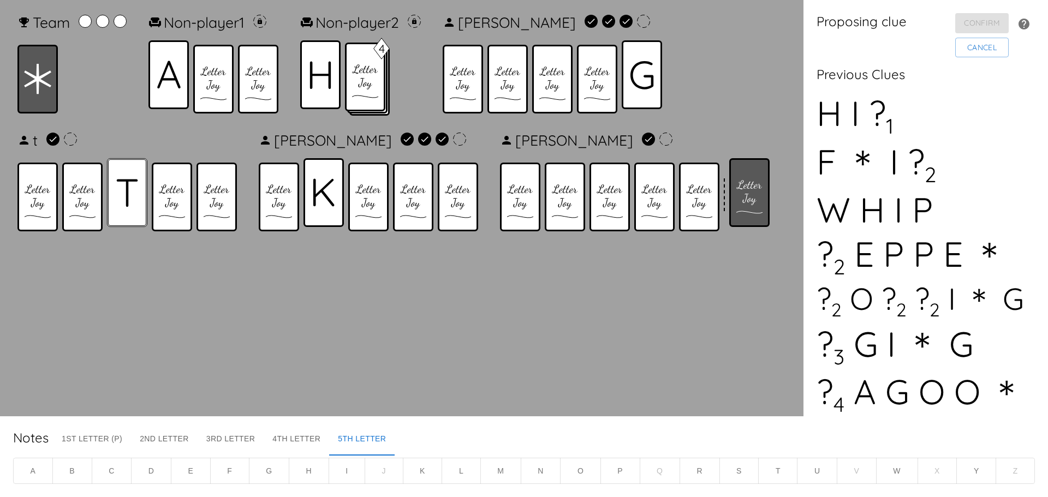
click at [140, 203] on div at bounding box center [127, 192] width 40 height 69
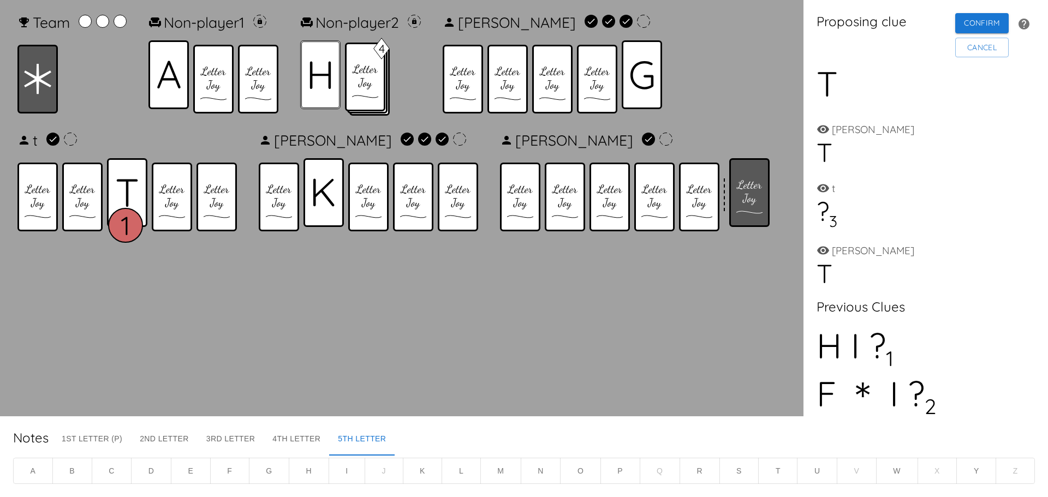
click at [324, 91] on div at bounding box center [320, 74] width 40 height 69
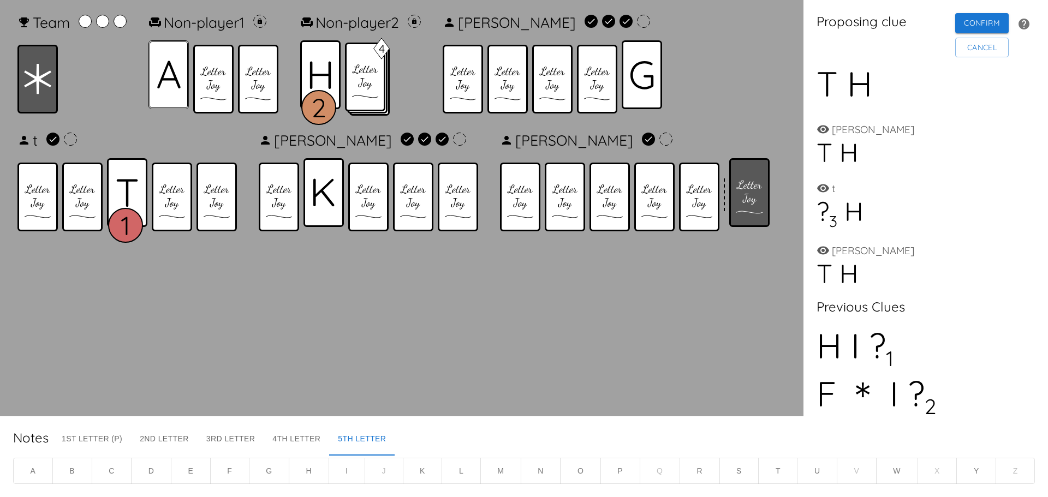
click at [172, 88] on icon at bounding box center [168, 75] width 23 height 28
click at [43, 94] on icon at bounding box center [37, 79] width 27 height 31
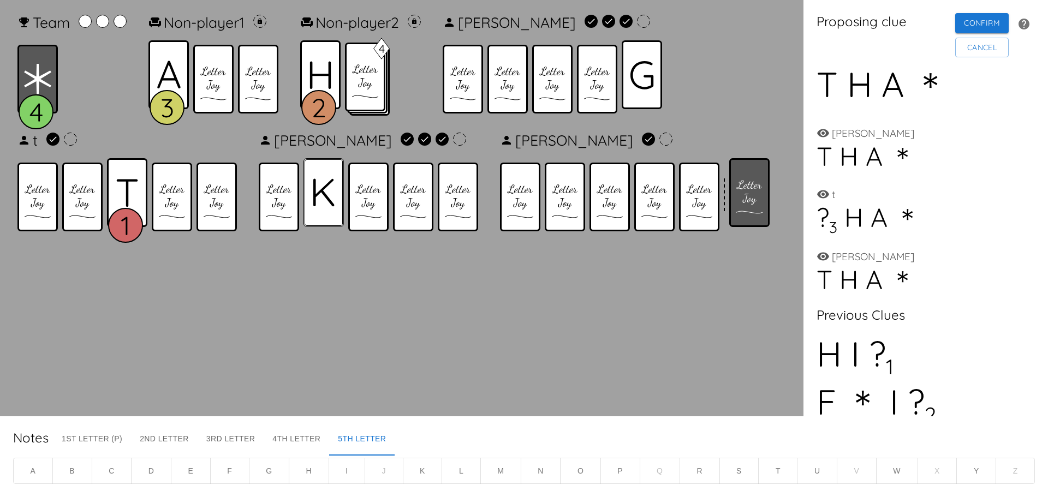
click at [314, 196] on icon at bounding box center [323, 193] width 21 height 28
click at [997, 29] on button "Confirm" at bounding box center [983, 23] width 54 height 20
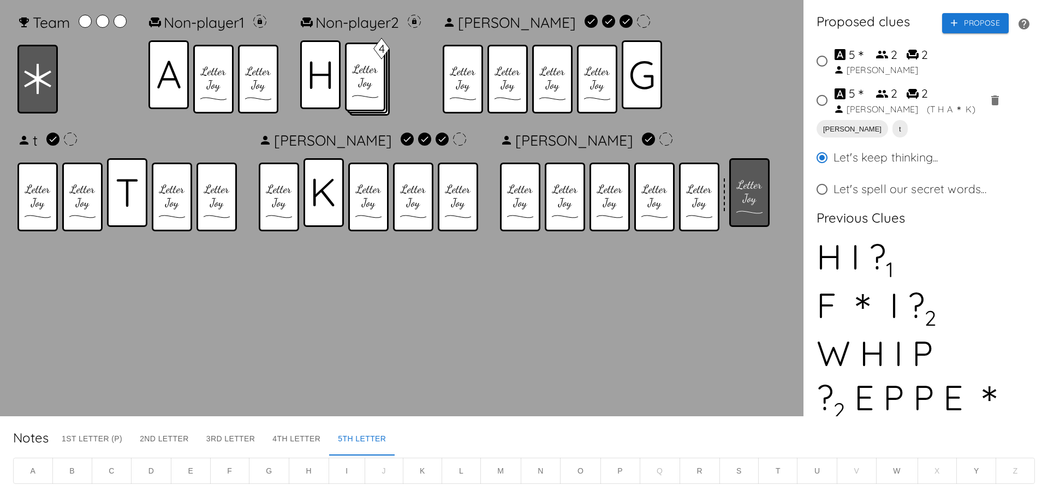
click at [820, 101] on input "5 ＊ 2 2 Carol ( T H A ＊ K )" at bounding box center [822, 100] width 23 height 23
radio input "true"
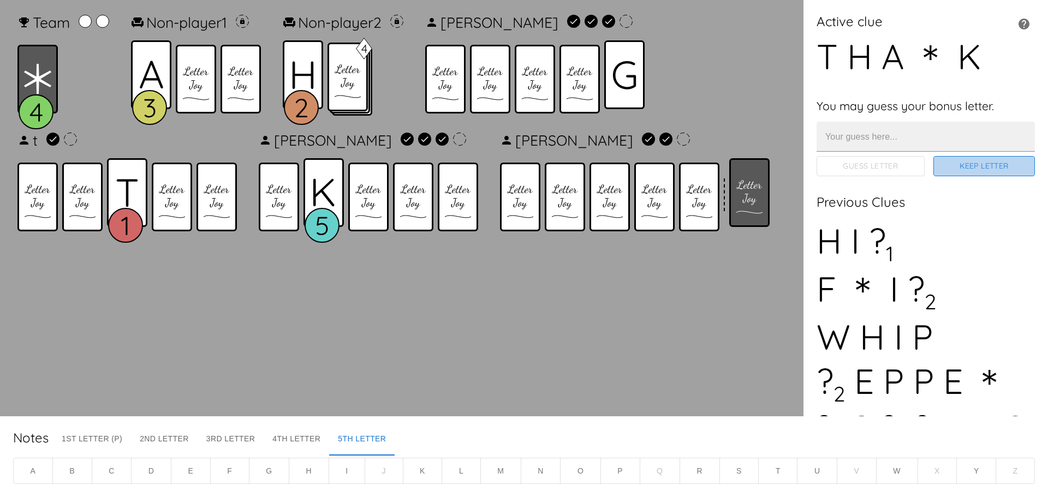
click at [980, 168] on button "Keep Letter" at bounding box center [985, 166] width 102 height 20
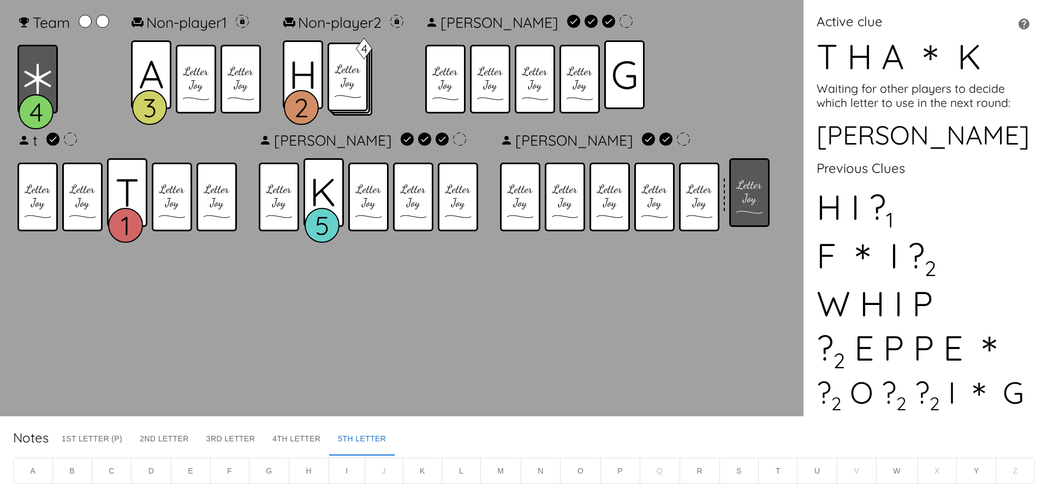
click at [116, 442] on button "1st Letter (P)" at bounding box center [92, 443] width 78 height 26
click at [742, 479] on button "S" at bounding box center [740, 471] width 40 height 27
click at [612, 476] on button "P" at bounding box center [621, 471] width 40 height 27
click at [160, 437] on button "2nd Letter" at bounding box center [164, 443] width 67 height 26
click at [623, 473] on button "P" at bounding box center [621, 471] width 40 height 27
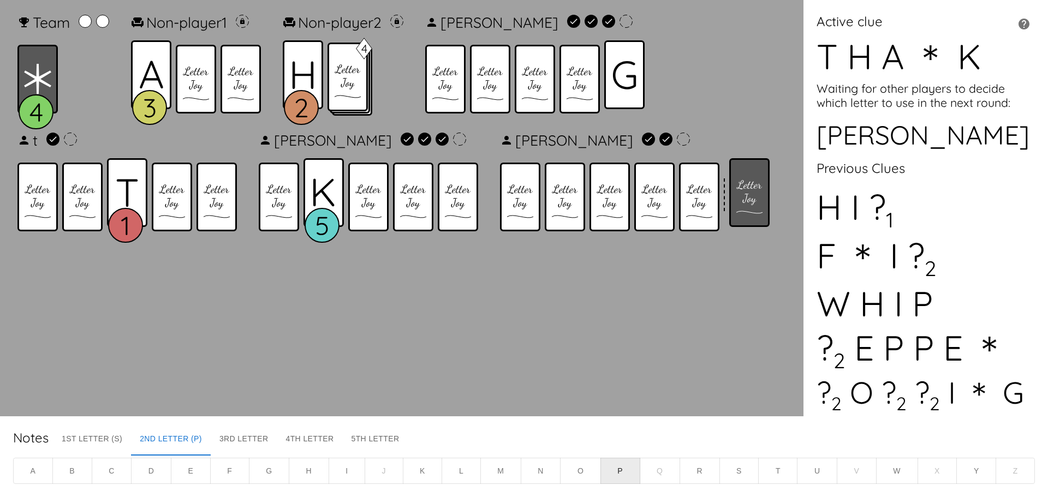
click at [265, 440] on button "3rd Letter" at bounding box center [244, 443] width 67 height 26
click at [39, 472] on button "A" at bounding box center [33, 471] width 40 height 27
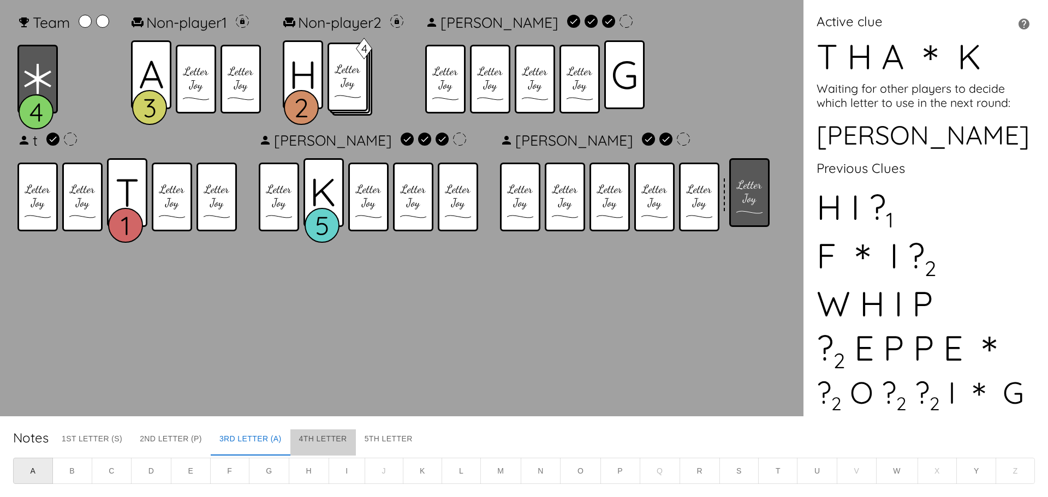
click at [330, 445] on button "4th Letter" at bounding box center [324, 443] width 66 height 26
click at [454, 478] on button "L" at bounding box center [461, 471] width 39 height 27
click at [404, 445] on button "5th Letter" at bounding box center [401, 443] width 66 height 26
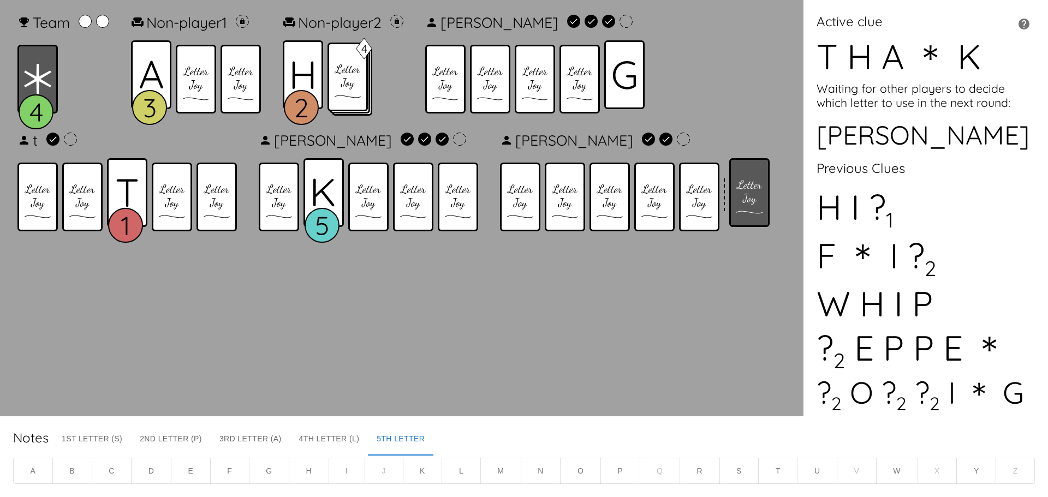
click at [238, 473] on button "F" at bounding box center [229, 471] width 39 height 27
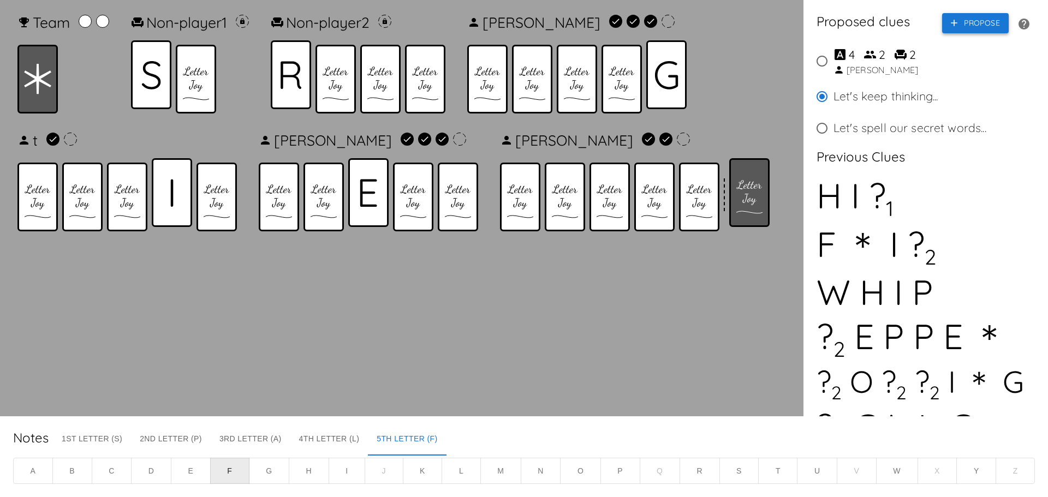
click at [956, 28] on button "Propose" at bounding box center [976, 23] width 67 height 20
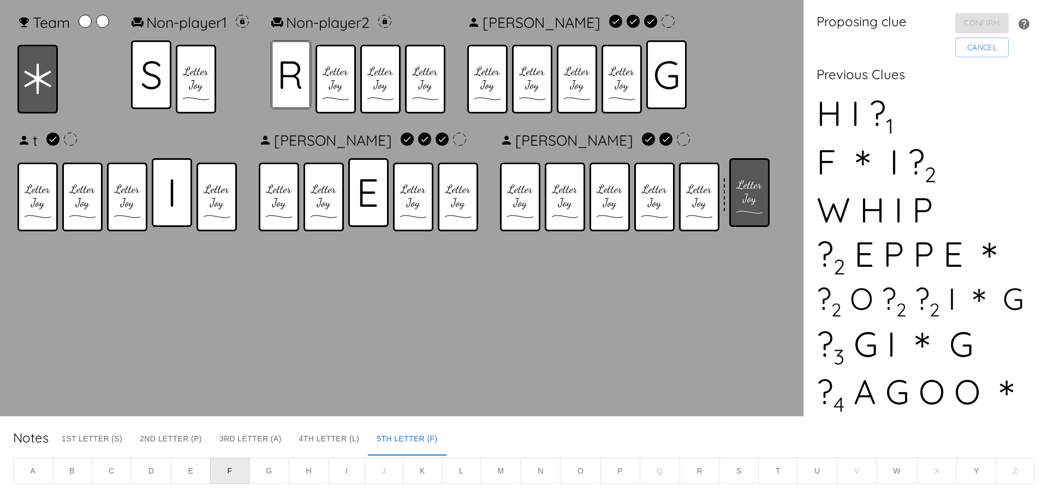
click at [302, 80] on icon at bounding box center [291, 75] width 21 height 28
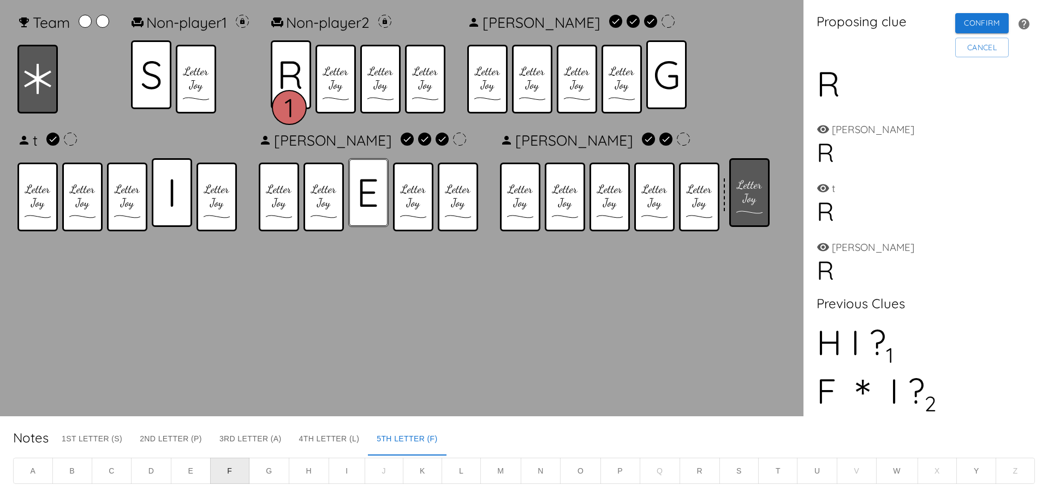
click at [363, 191] on icon at bounding box center [368, 192] width 17 height 27
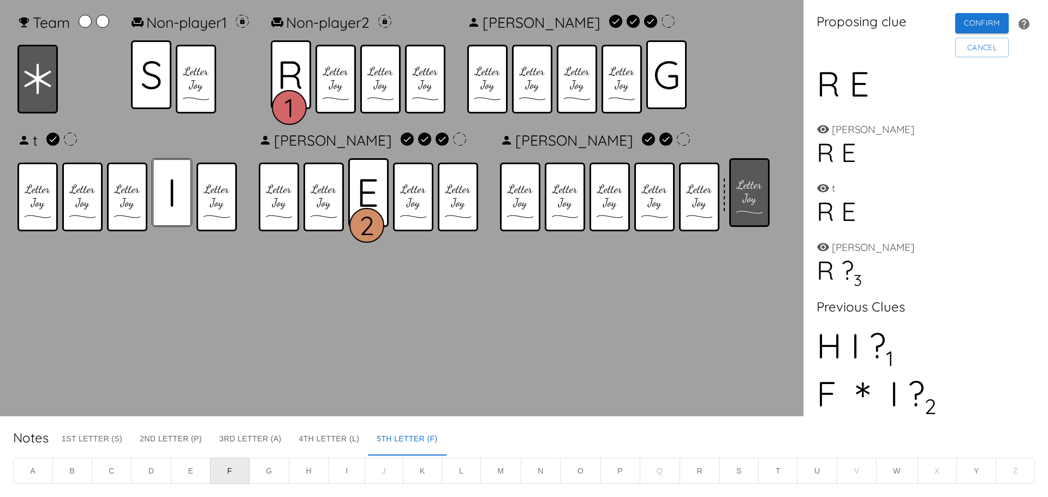
click at [163, 195] on div at bounding box center [172, 192] width 40 height 69
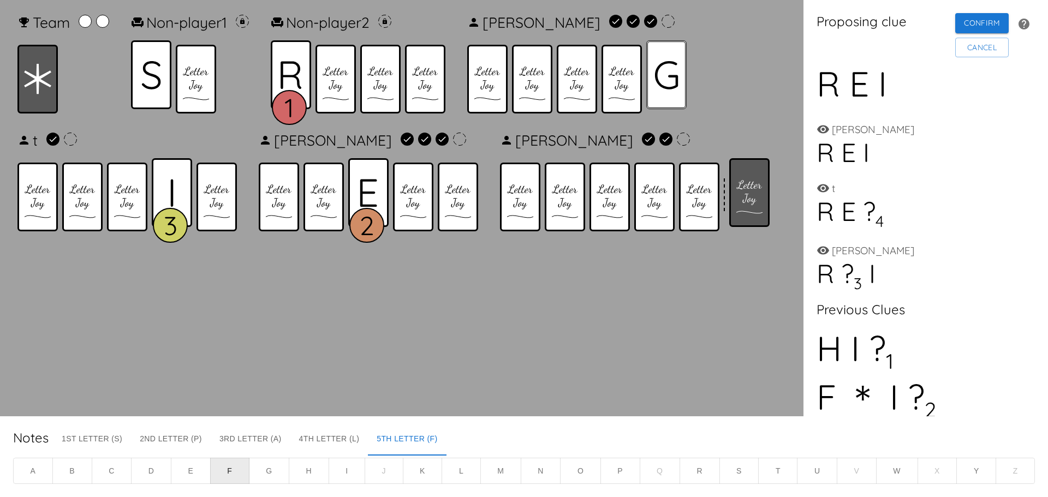
click at [667, 69] on icon at bounding box center [667, 75] width 24 height 29
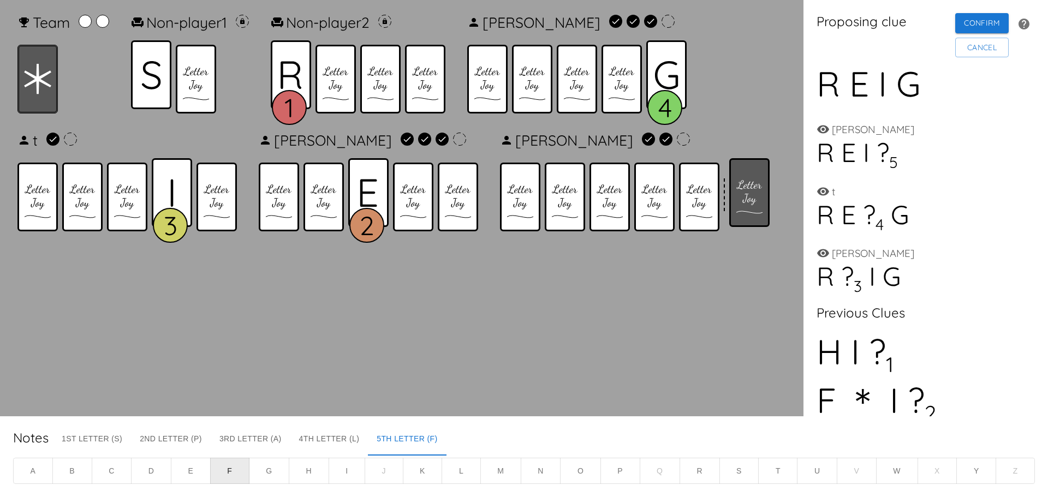
click at [49, 84] on icon at bounding box center [37, 79] width 27 height 31
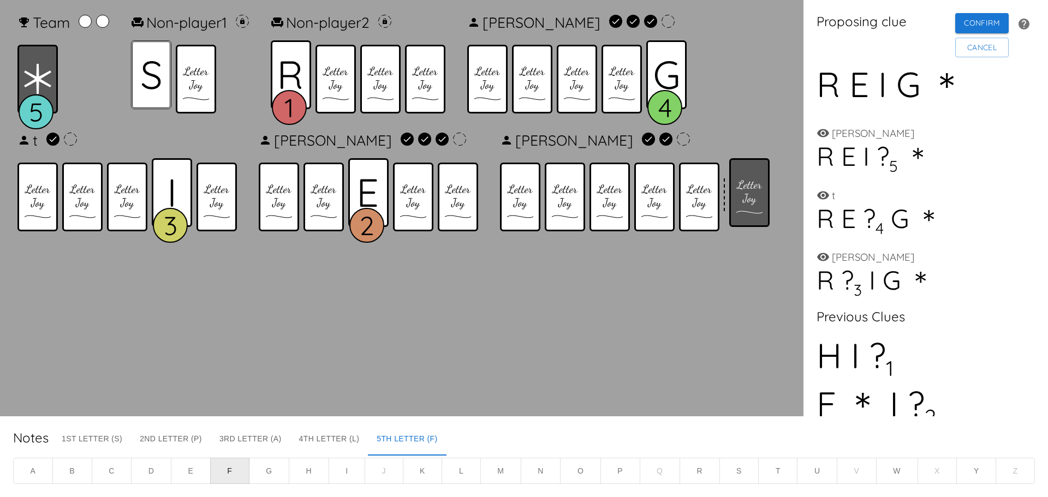
click at [154, 83] on icon at bounding box center [151, 75] width 20 height 29
click at [956, 29] on button "Confirm" at bounding box center [983, 23] width 54 height 20
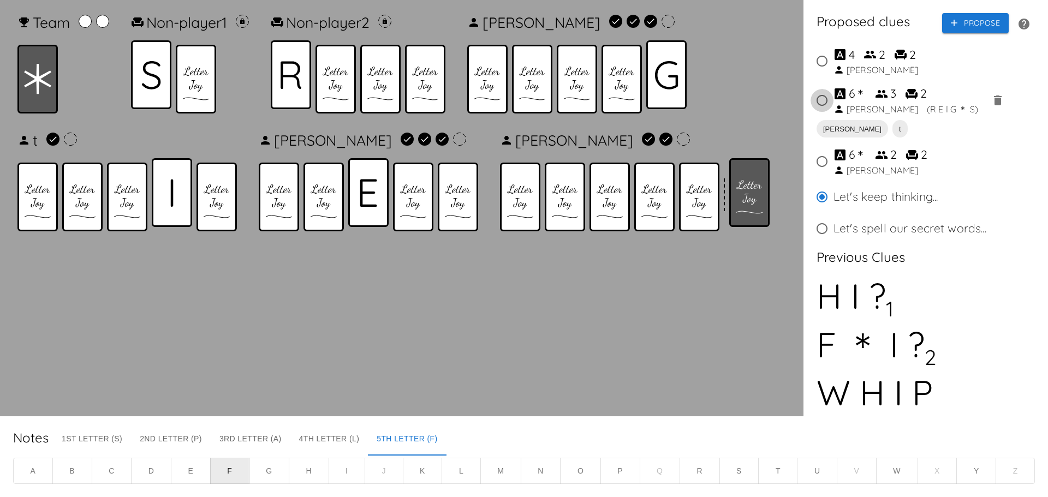
click at [822, 102] on input "6 ＊ 3 2 Carol ( R E I G ＊ S )" at bounding box center [822, 100] width 23 height 23
radio input "true"
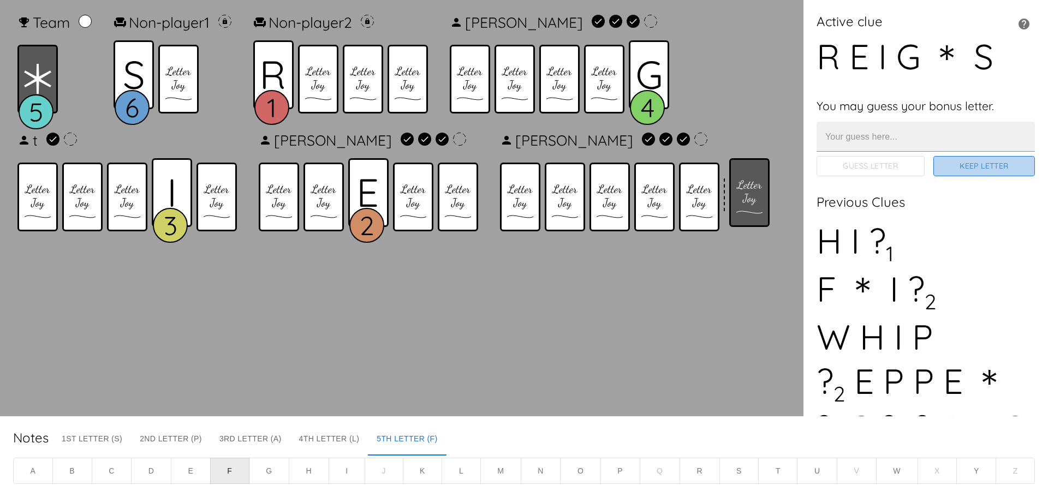
click at [989, 165] on button "Keep Letter" at bounding box center [985, 166] width 102 height 20
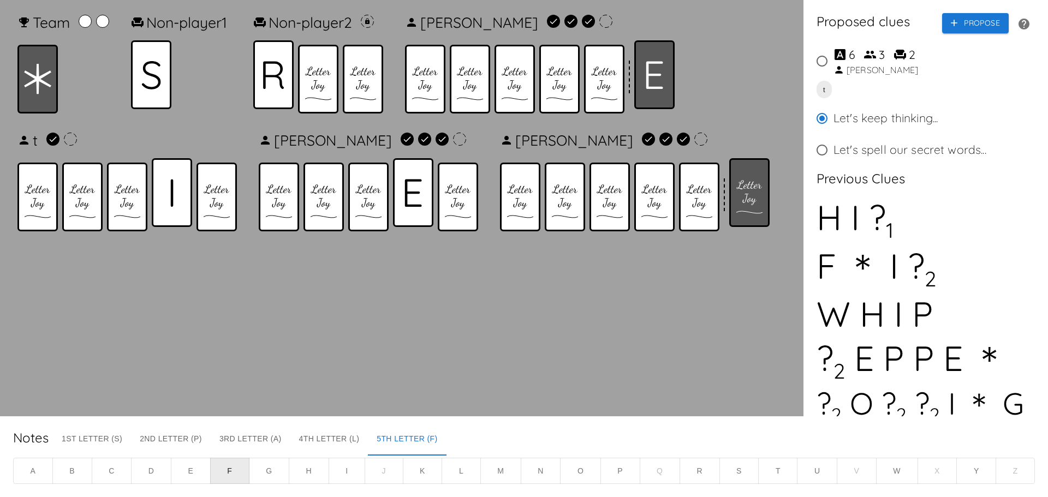
drag, startPoint x: 822, startPoint y: 60, endPoint x: 809, endPoint y: 72, distance: 17.8
click at [822, 60] on input "6 3 2 Lucas" at bounding box center [822, 61] width 23 height 23
radio input "true"
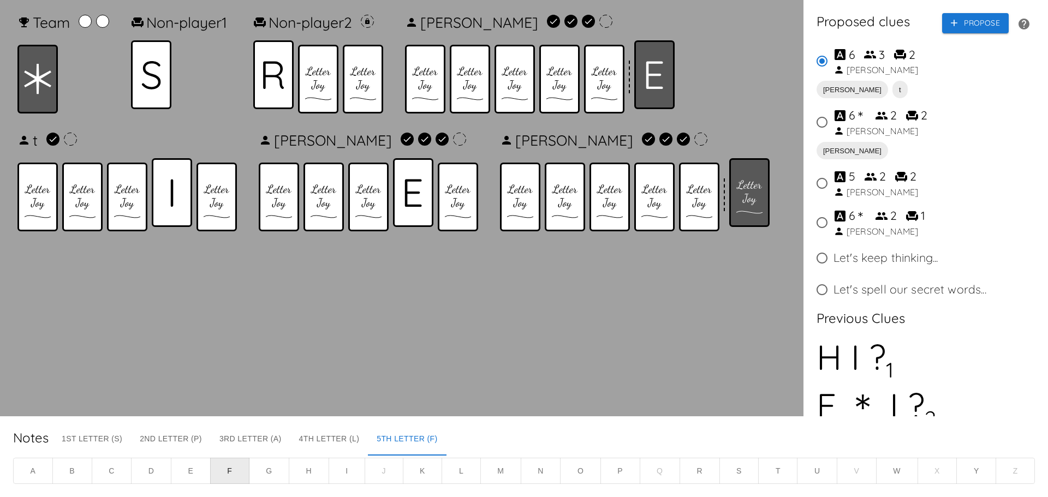
click at [823, 118] on input "6 ＊ 2 2 Richard" at bounding box center [822, 122] width 23 height 23
radio input "true"
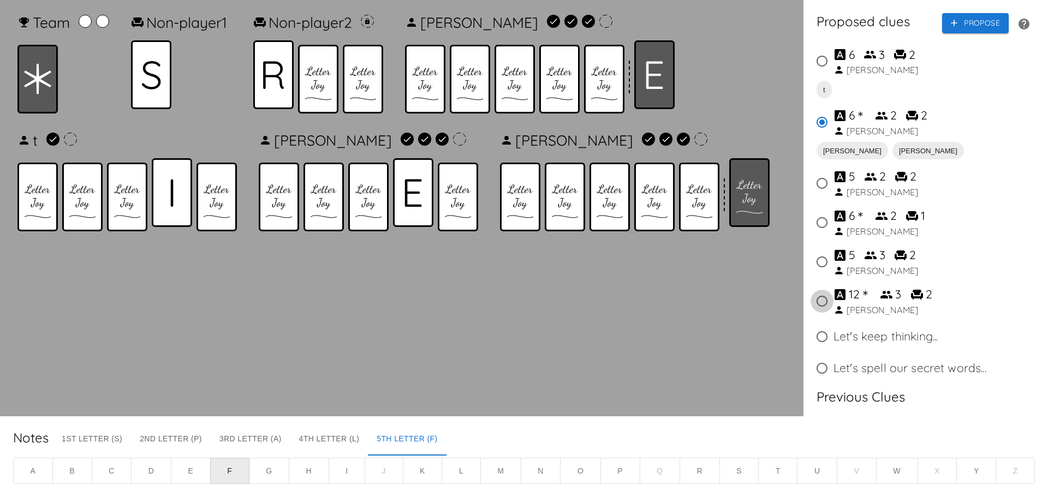
click at [821, 302] on input "12 ＊ 3 2 Lucas" at bounding box center [822, 301] width 23 height 23
radio input "true"
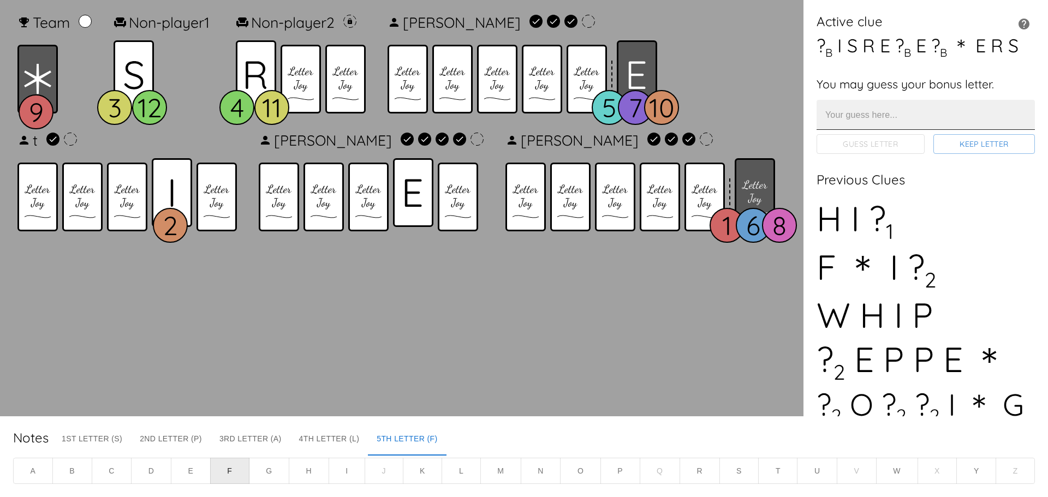
click at [917, 122] on input "text" at bounding box center [926, 115] width 218 height 30
type input "M"
click at [888, 149] on button "Guess Letter" at bounding box center [871, 144] width 108 height 20
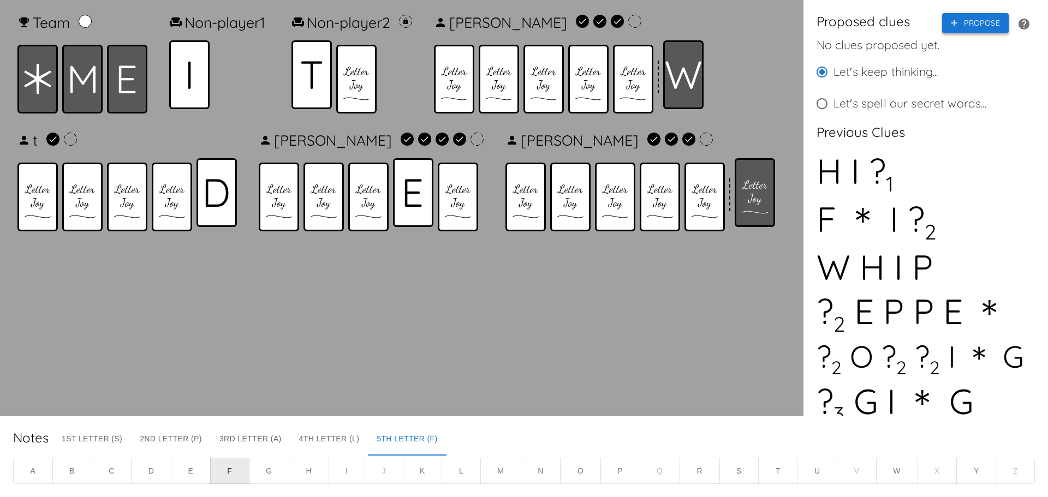
click at [962, 26] on button "Propose" at bounding box center [976, 23] width 67 height 20
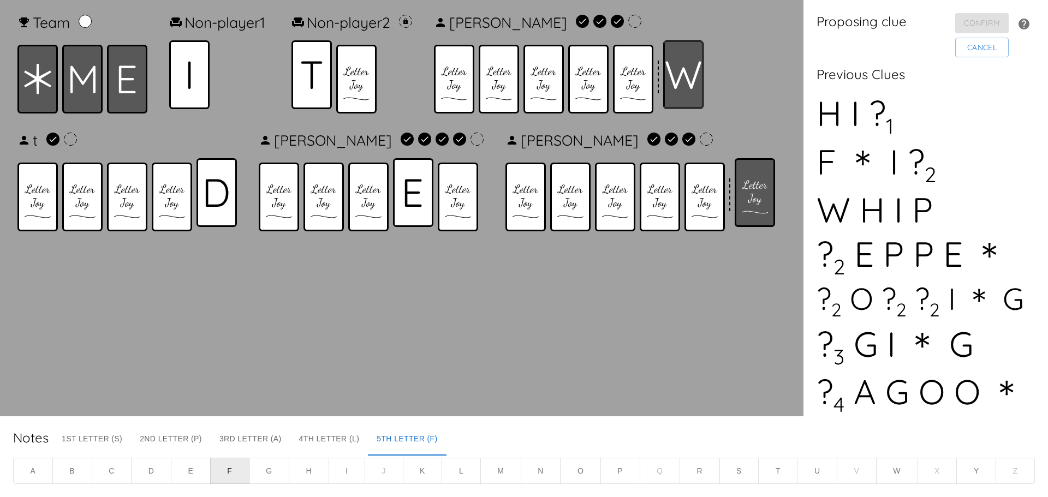
click at [692, 58] on div at bounding box center [683, 74] width 40 height 69
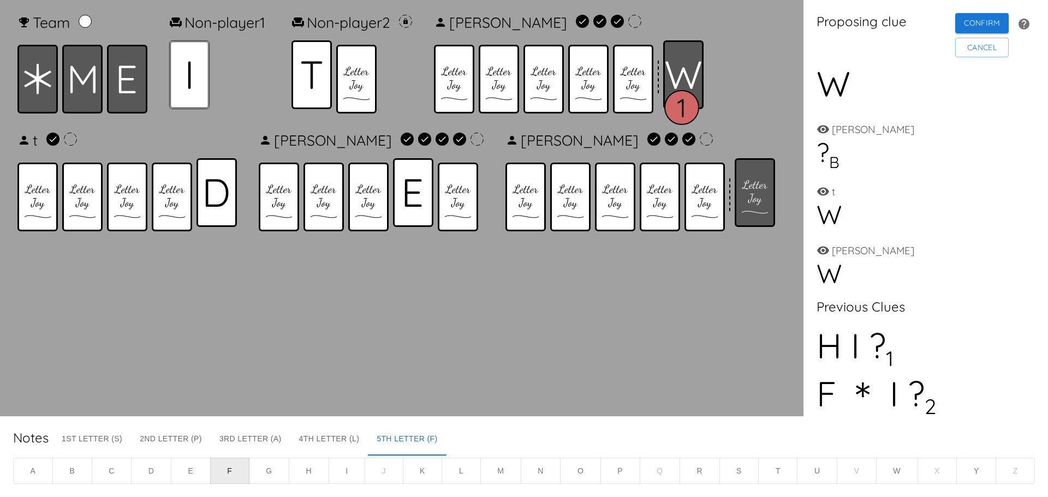
click at [194, 82] on div at bounding box center [189, 74] width 40 height 69
click at [31, 94] on icon at bounding box center [37, 79] width 27 height 31
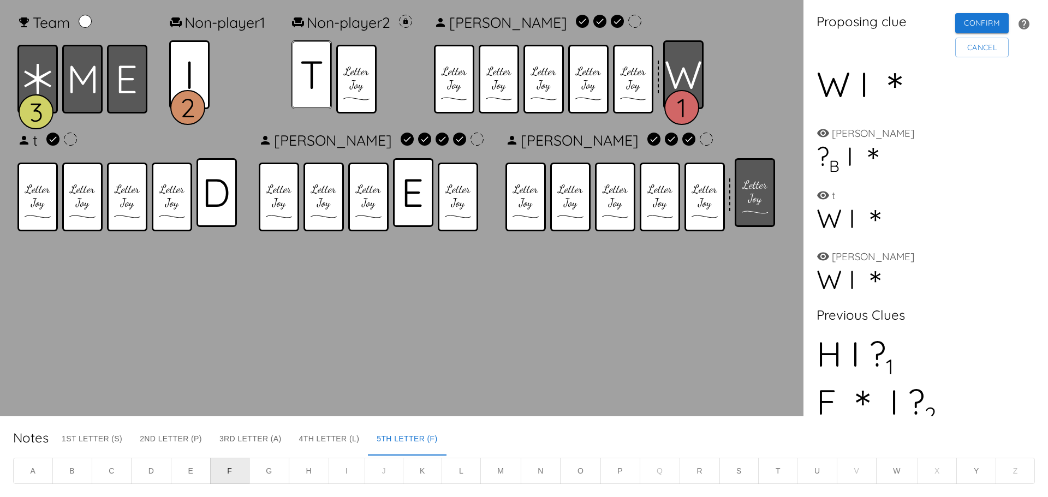
click at [313, 80] on icon at bounding box center [312, 75] width 22 height 28
drag, startPoint x: 419, startPoint y: 181, endPoint x: 290, endPoint y: 197, distance: 129.8
click at [418, 181] on icon at bounding box center [413, 192] width 17 height 27
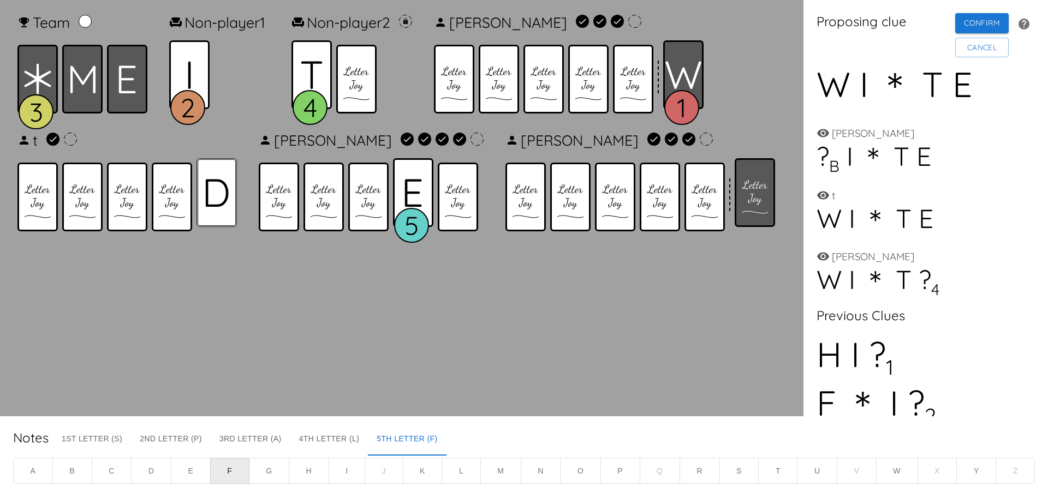
click at [220, 199] on icon at bounding box center [216, 193] width 23 height 28
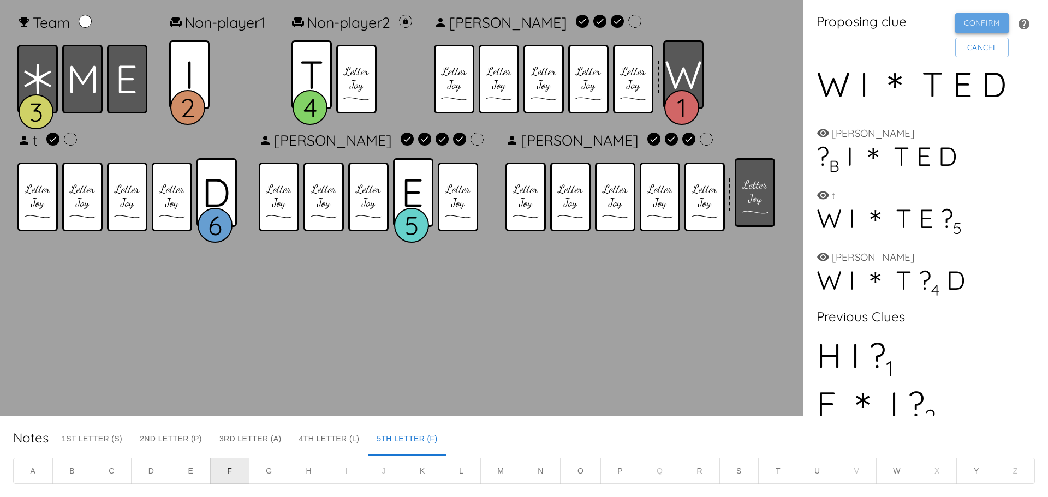
click at [991, 27] on button "Confirm" at bounding box center [983, 23] width 54 height 20
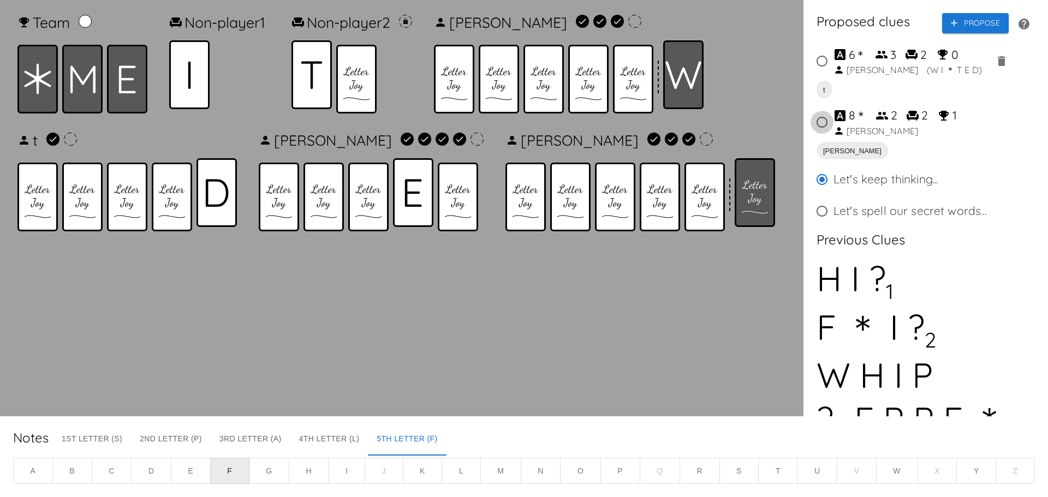
click at [821, 123] on input "8 ＊ 2 2 1 Richard" at bounding box center [822, 122] width 23 height 23
radio input "true"
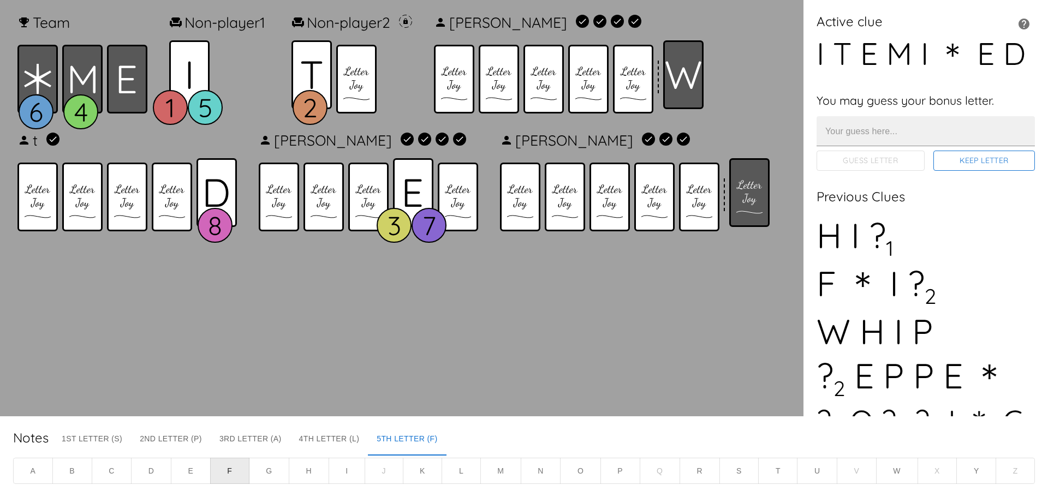
click at [994, 163] on button "Keep Letter" at bounding box center [985, 161] width 102 height 20
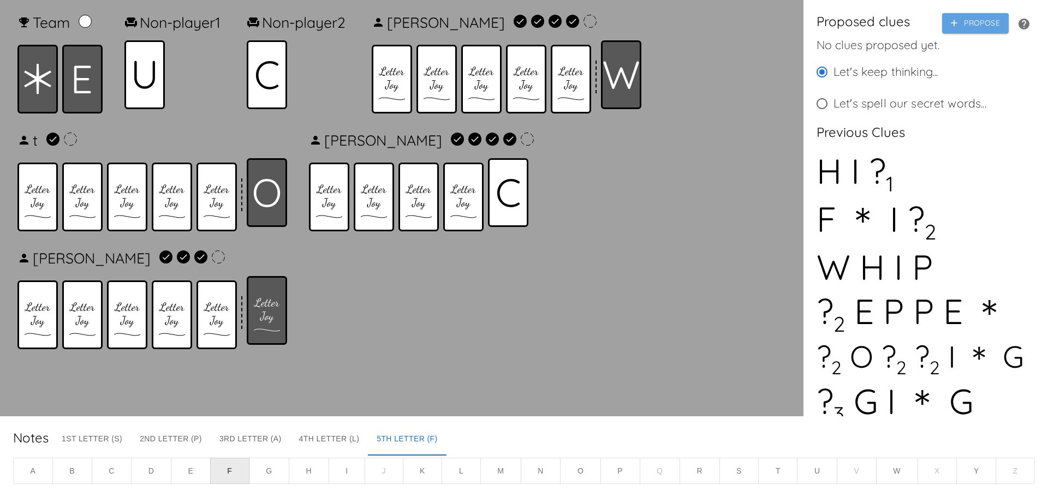
drag, startPoint x: 967, startPoint y: 20, endPoint x: 732, endPoint y: 34, distance: 235.3
click at [967, 20] on button "Propose" at bounding box center [976, 23] width 67 height 20
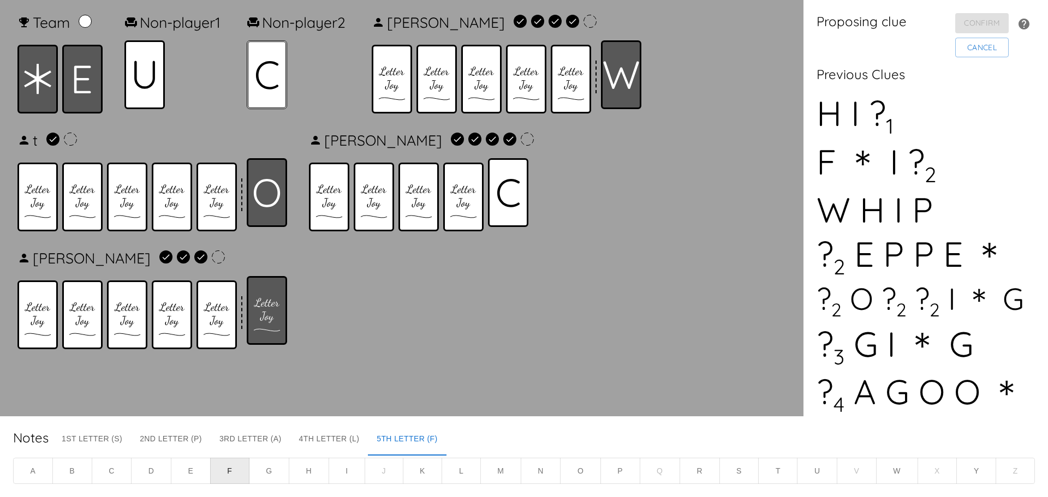
click at [278, 63] on icon at bounding box center [267, 75] width 22 height 28
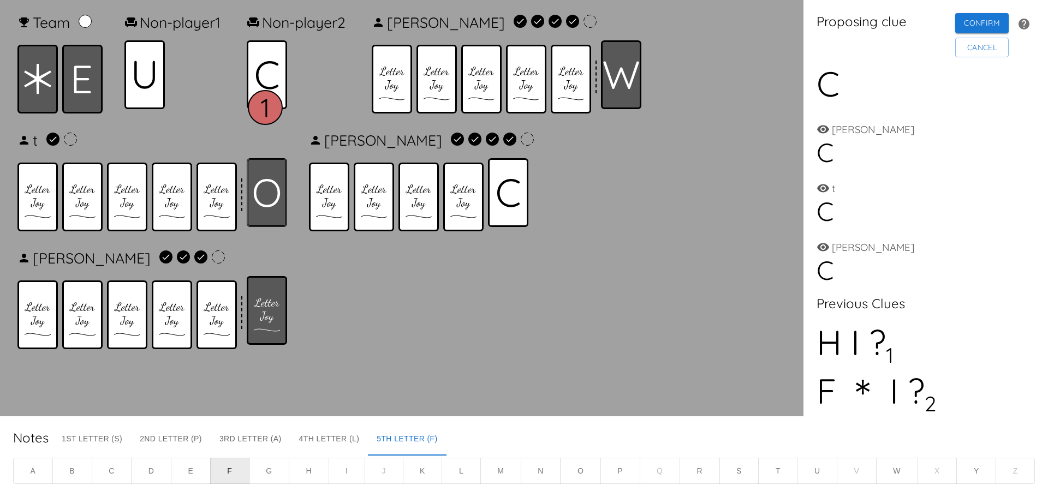
click at [274, 182] on icon at bounding box center [267, 193] width 26 height 28
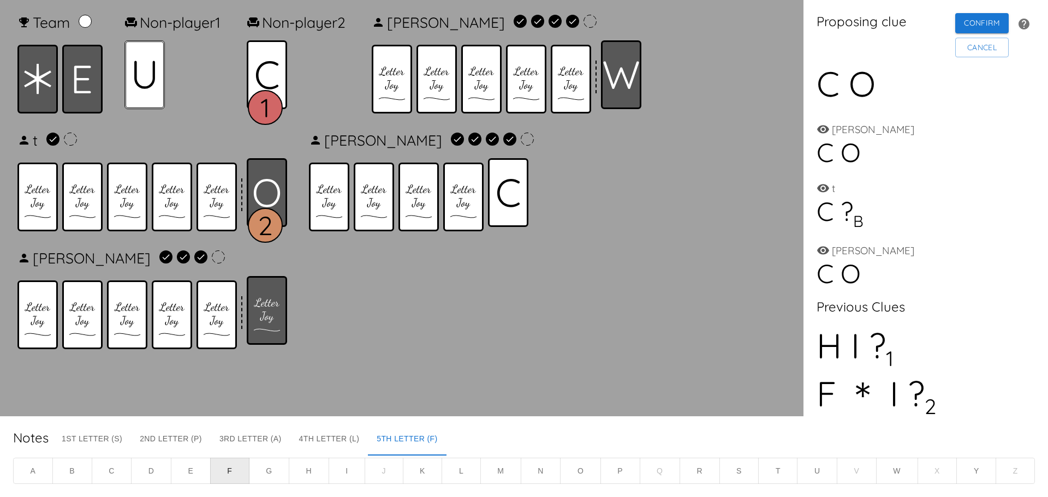
click at [145, 81] on icon at bounding box center [144, 75] width 21 height 28
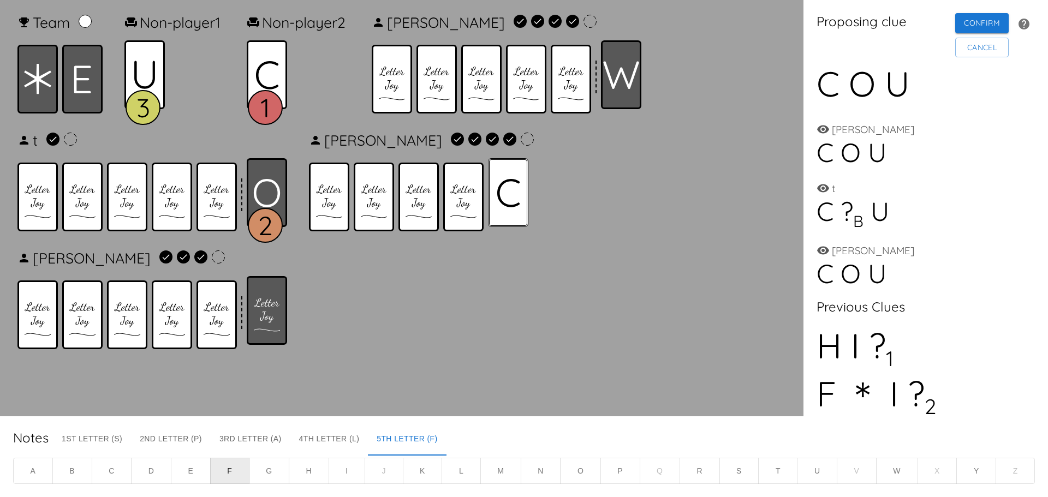
click at [494, 197] on div at bounding box center [508, 192] width 40 height 69
click at [22, 88] on div at bounding box center [37, 79] width 40 height 69
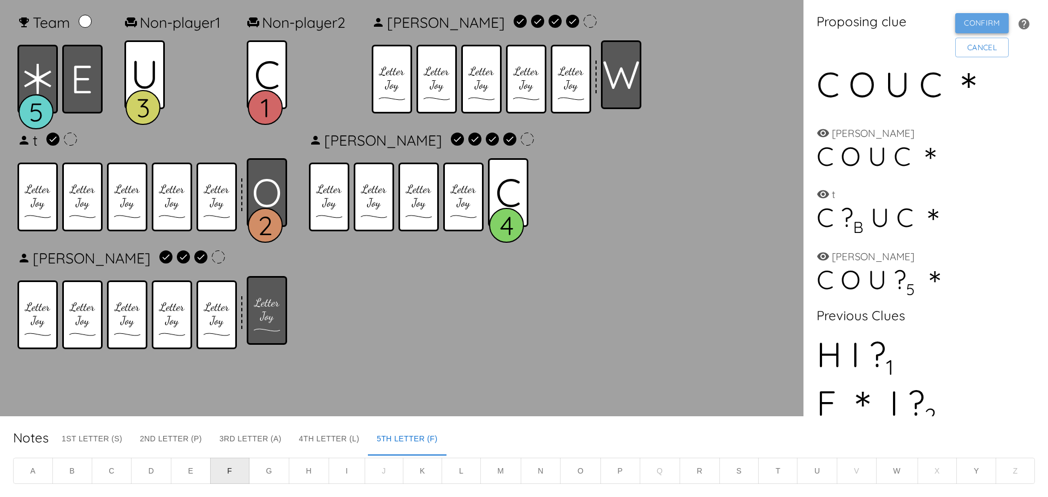
click at [988, 22] on button "Confirm" at bounding box center [983, 23] width 54 height 20
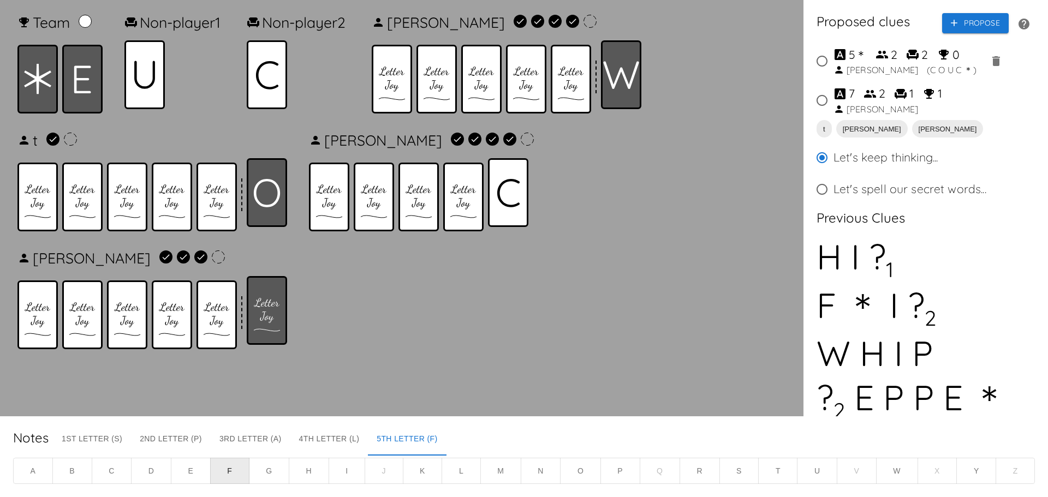
click at [825, 99] on input "7 2 1 1 Richard" at bounding box center [822, 100] width 23 height 23
radio input "true"
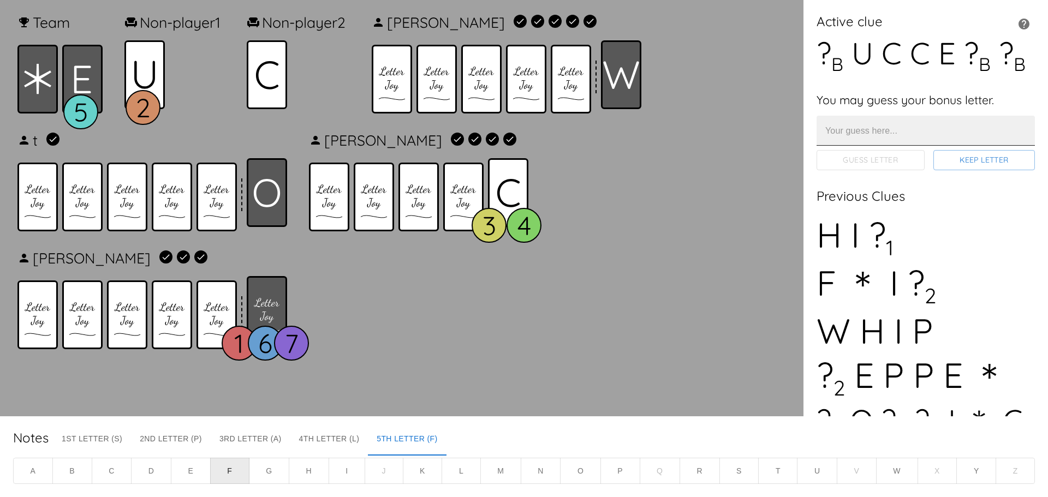
click at [880, 135] on input "text" at bounding box center [926, 131] width 218 height 30
type input "S"
click at [898, 158] on button "Guess Letter" at bounding box center [871, 160] width 108 height 20
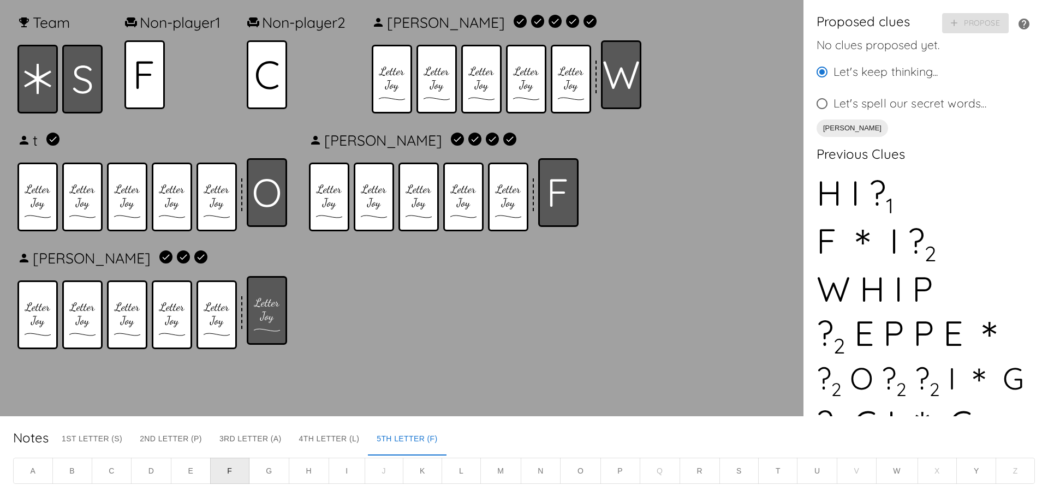
click at [818, 106] on input "Let's spell our secret words..." at bounding box center [822, 103] width 23 height 23
radio input "true"
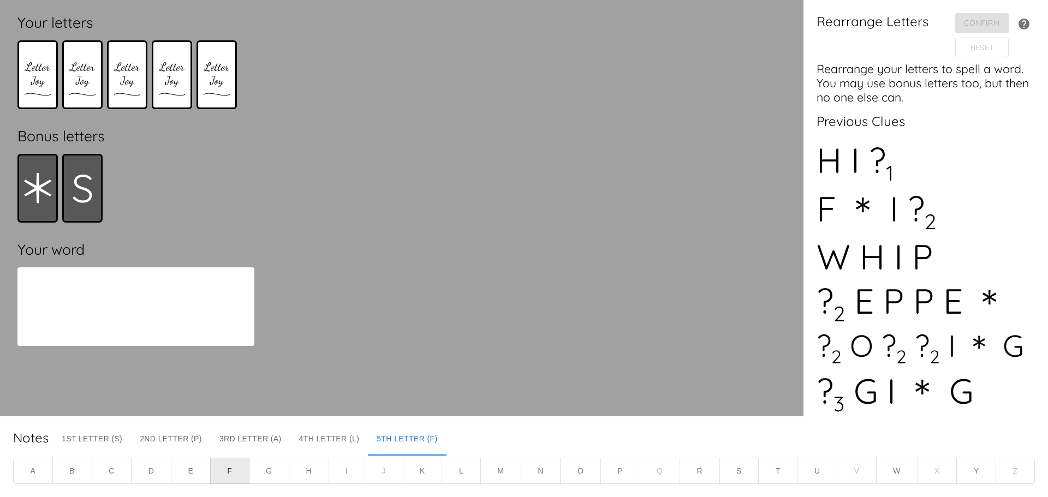
click at [202, 306] on div at bounding box center [135, 307] width 237 height 79
click at [49, 85] on icon at bounding box center [37, 79] width 27 height 34
drag, startPoint x: 45, startPoint y: 85, endPoint x: 88, endPoint y: 321, distance: 240.3
click at [88, 321] on div "Your letters Bonus letters Your word" at bounding box center [136, 208] width 254 height 399
drag, startPoint x: 45, startPoint y: 335, endPoint x: 240, endPoint y: 335, distance: 195.0
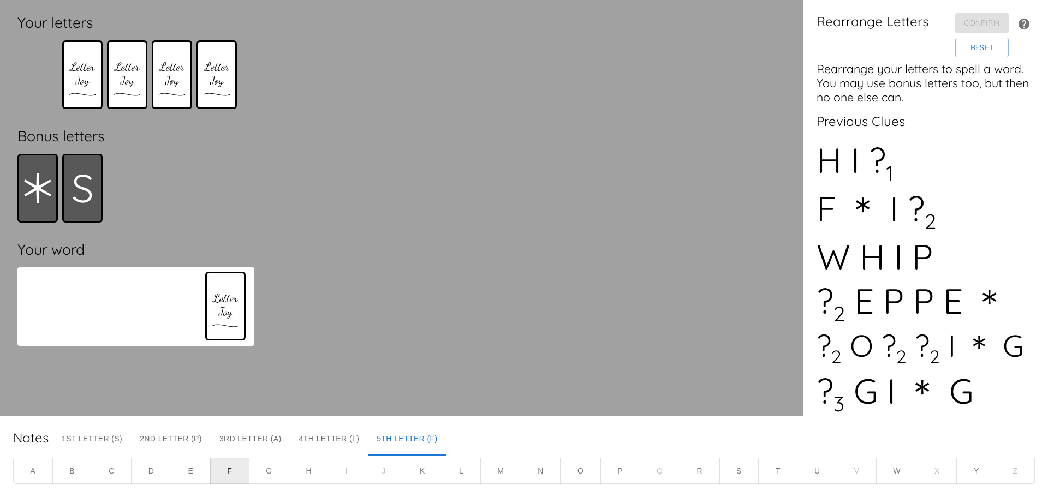
click at [240, 335] on div at bounding box center [135, 307] width 237 height 79
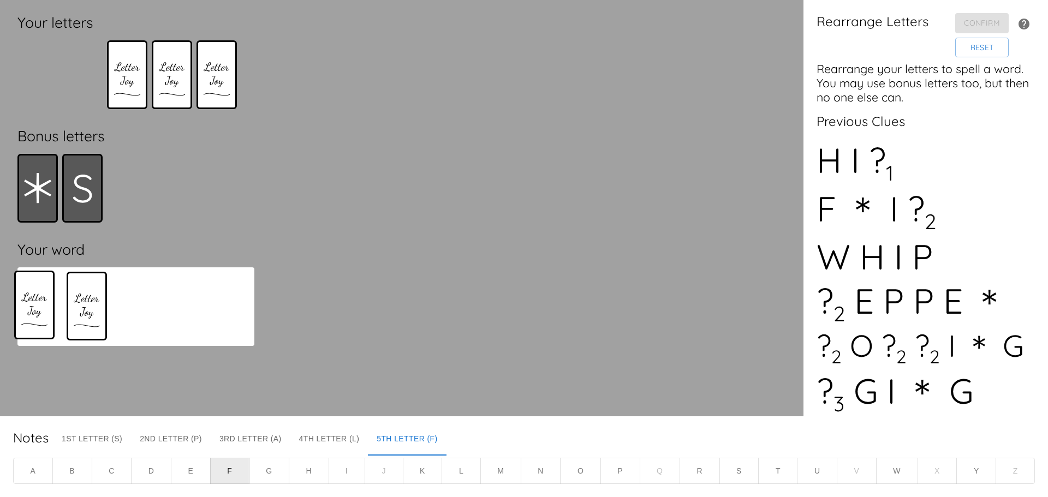
drag, startPoint x: 83, startPoint y: 90, endPoint x: 33, endPoint y: 329, distance: 244.4
click at [33, 329] on div "Your letters Bonus letters Your word" at bounding box center [136, 208] width 254 height 399
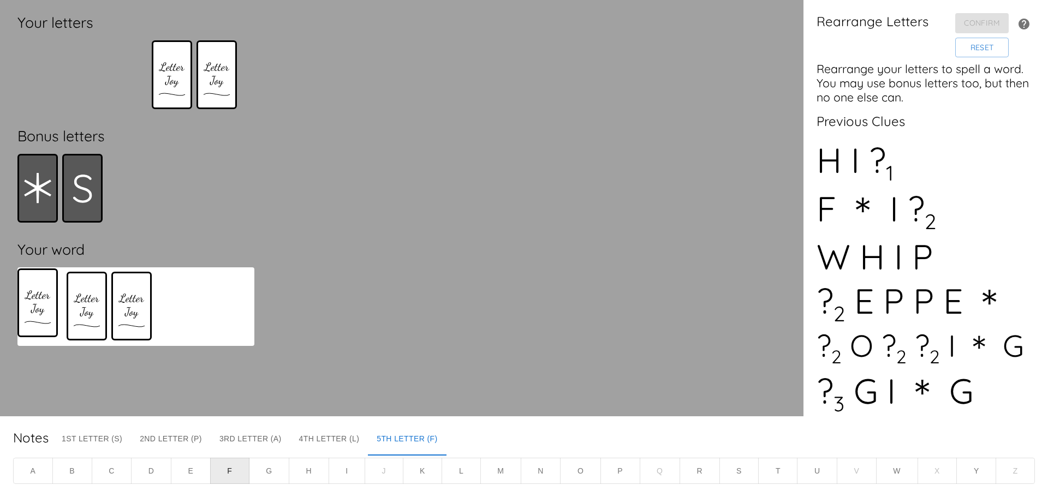
drag, startPoint x: 121, startPoint y: 125, endPoint x: 46, endPoint y: 330, distance: 218.5
click at [46, 330] on div "Your letters Bonus letters Your word" at bounding box center [136, 208] width 254 height 399
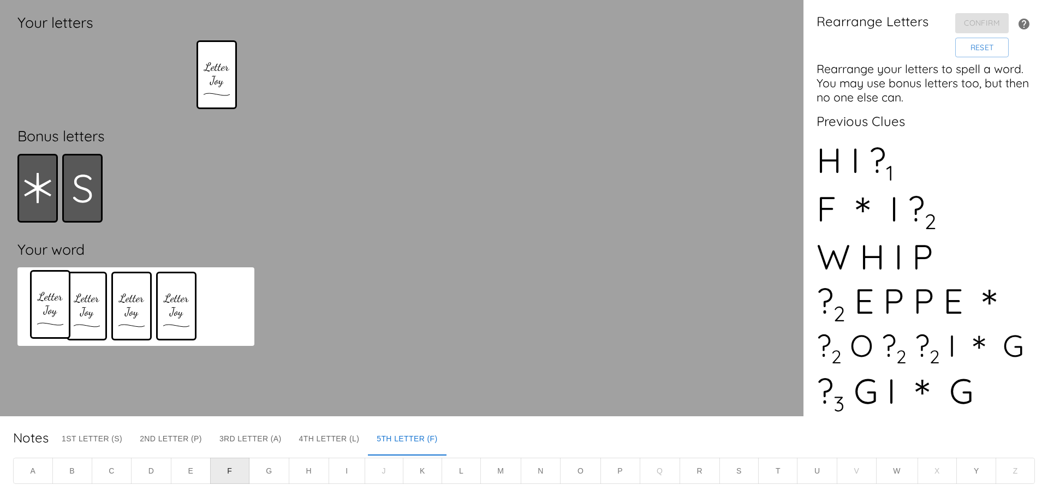
drag, startPoint x: 172, startPoint y: 85, endPoint x: 47, endPoint y: 319, distance: 266.0
click at [47, 319] on div "Your letters Bonus letters Your word" at bounding box center [136, 208] width 254 height 399
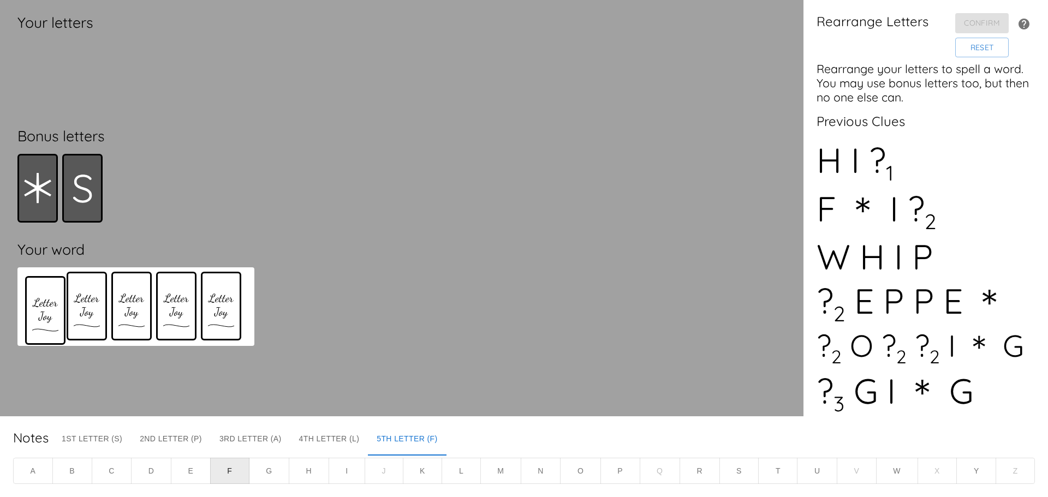
drag, startPoint x: 224, startPoint y: 88, endPoint x: 46, endPoint y: 331, distance: 300.9
click at [46, 331] on div "Your letters Bonus letters Your word" at bounding box center [136, 208] width 254 height 399
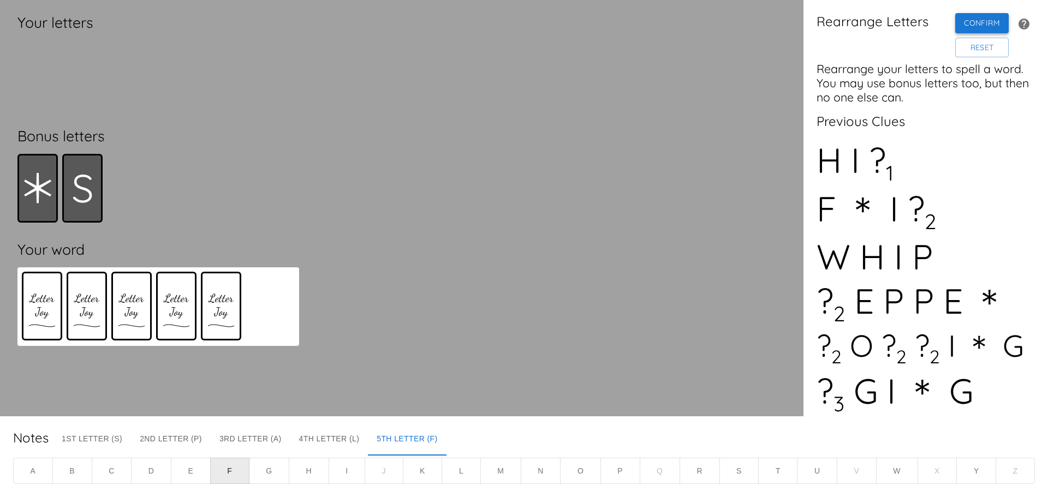
click at [988, 25] on button "Confirm" at bounding box center [983, 23] width 54 height 20
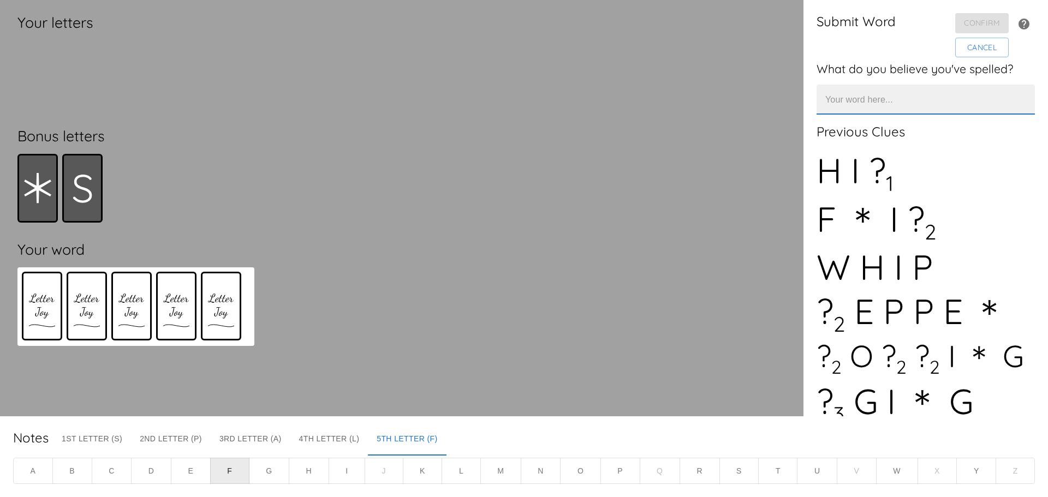
click at [958, 103] on input "text" at bounding box center [926, 100] width 218 height 30
type input "FLAPS"
click at [991, 13] on button "Confirm" at bounding box center [983, 23] width 54 height 20
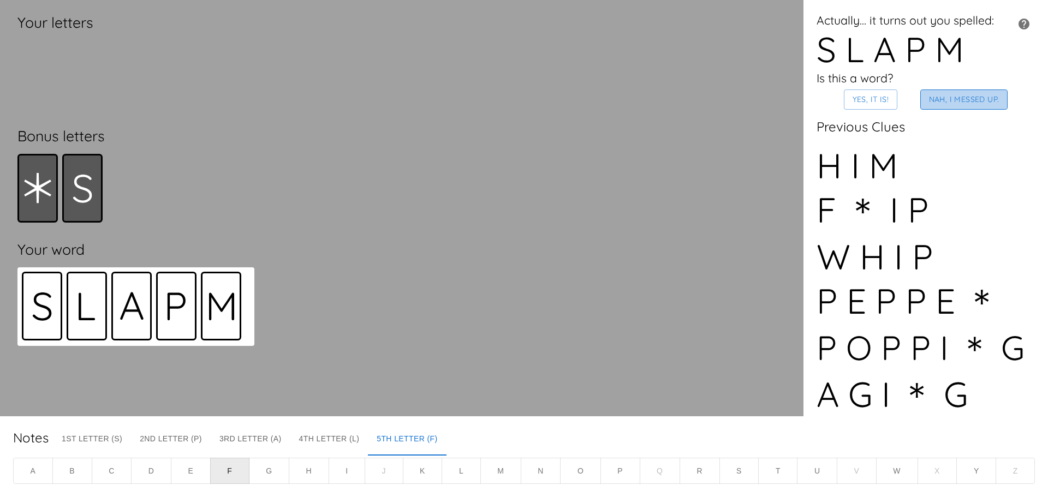
click at [929, 106] on button "Nah, I messed up." at bounding box center [965, 100] width 88 height 20
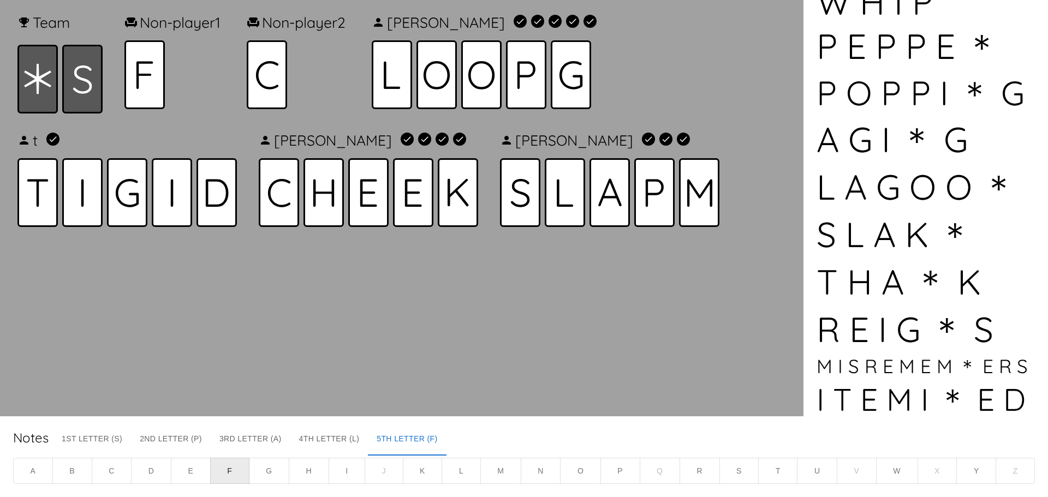
scroll to position [497, 0]
